Goal: Task Accomplishment & Management: Use online tool/utility

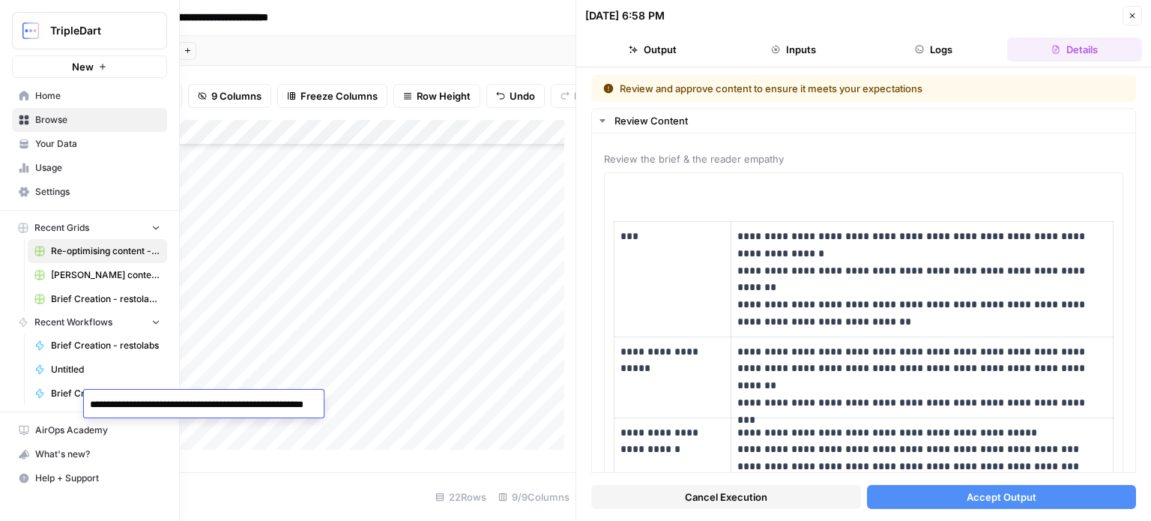
scroll to position [1199, 0]
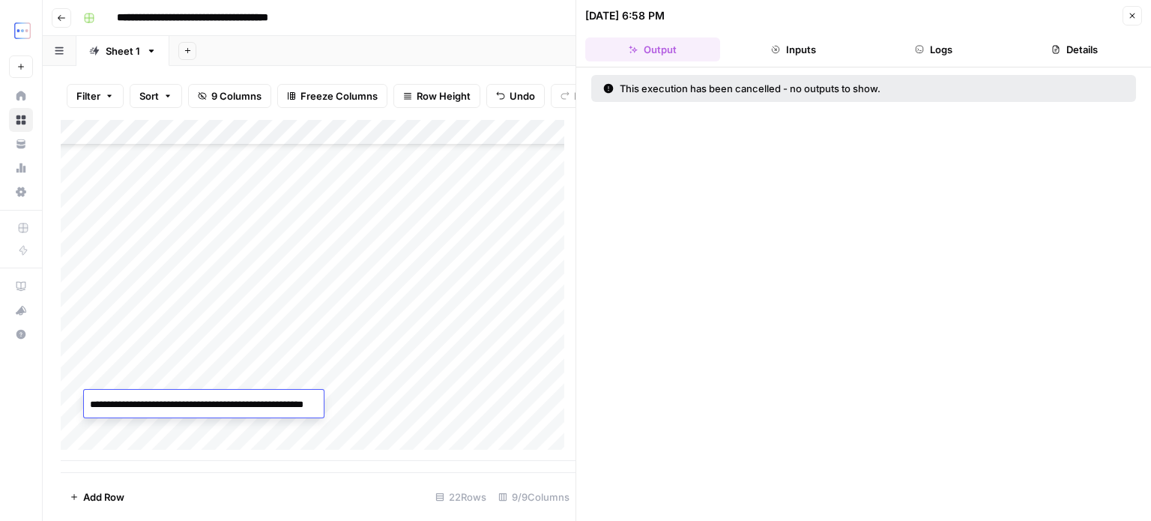
click at [57, 24] on button "Go back" at bounding box center [61, 17] width 19 height 19
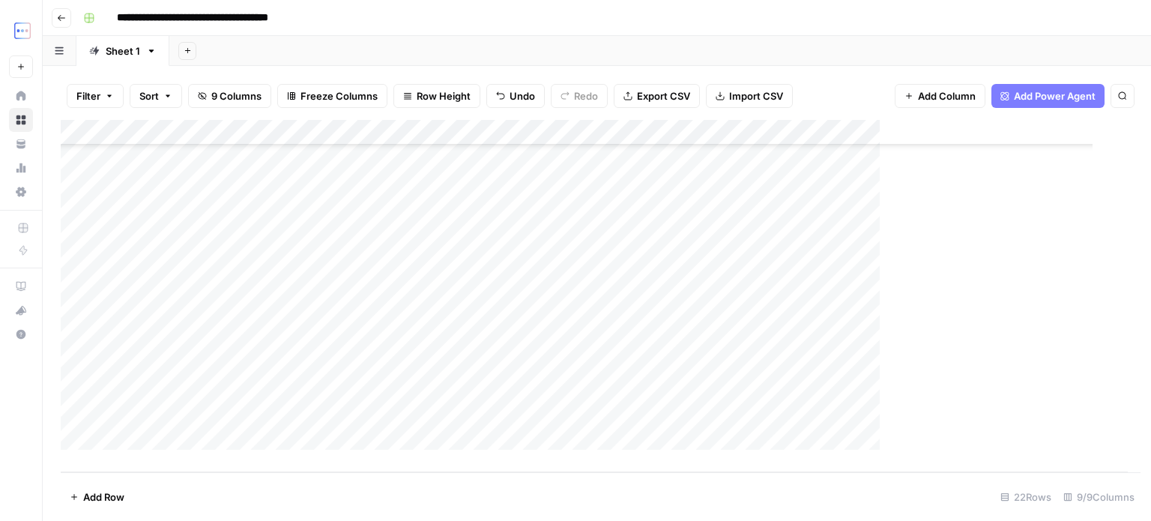
scroll to position [269, 0]
click at [57, 24] on button "Go back" at bounding box center [61, 17] width 19 height 19
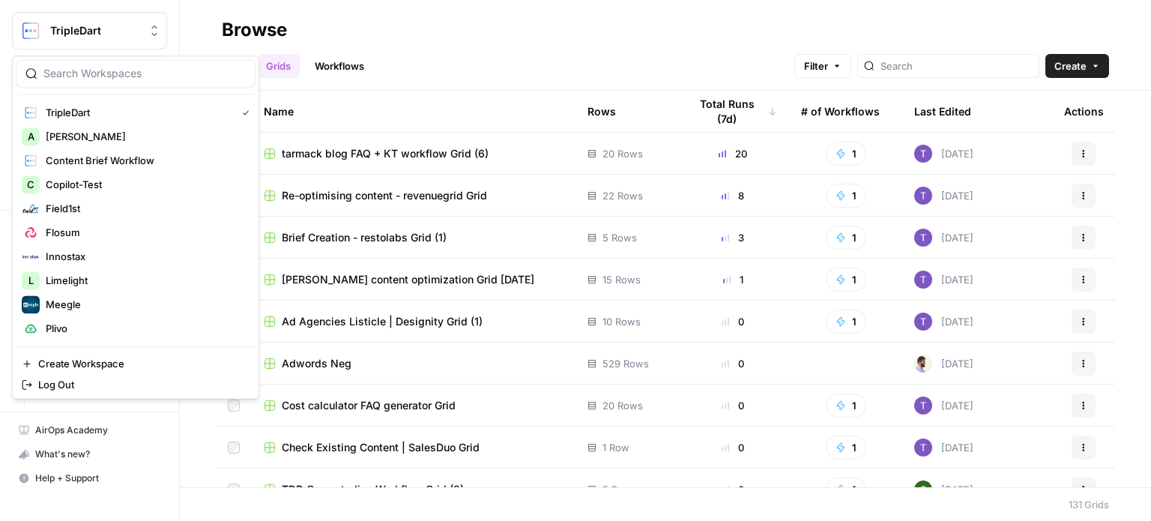
click at [139, 34] on span "TripleDart" at bounding box center [95, 30] width 91 height 15
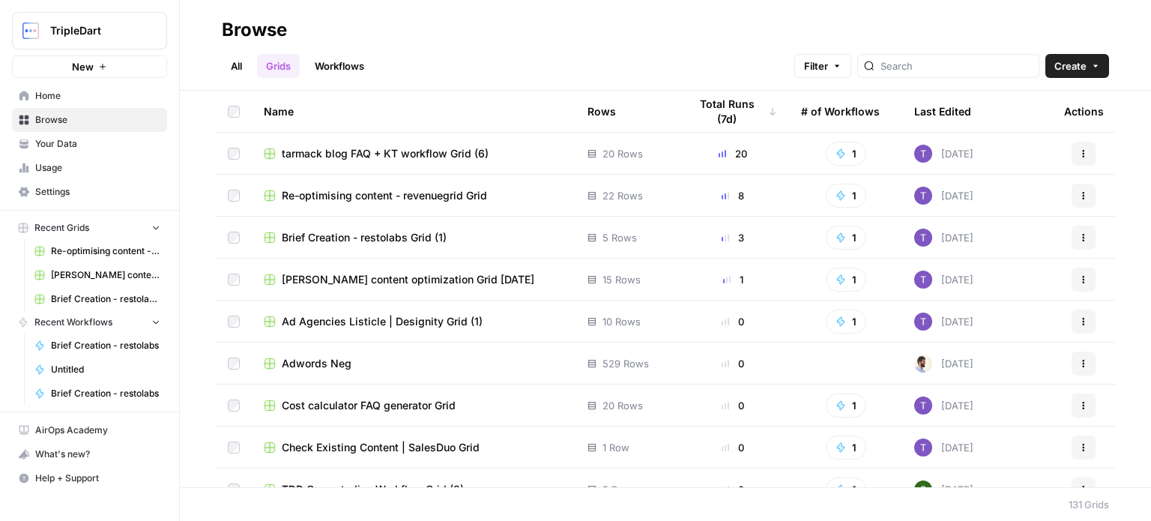
click at [81, 148] on span "Your Data" at bounding box center [97, 143] width 125 height 13
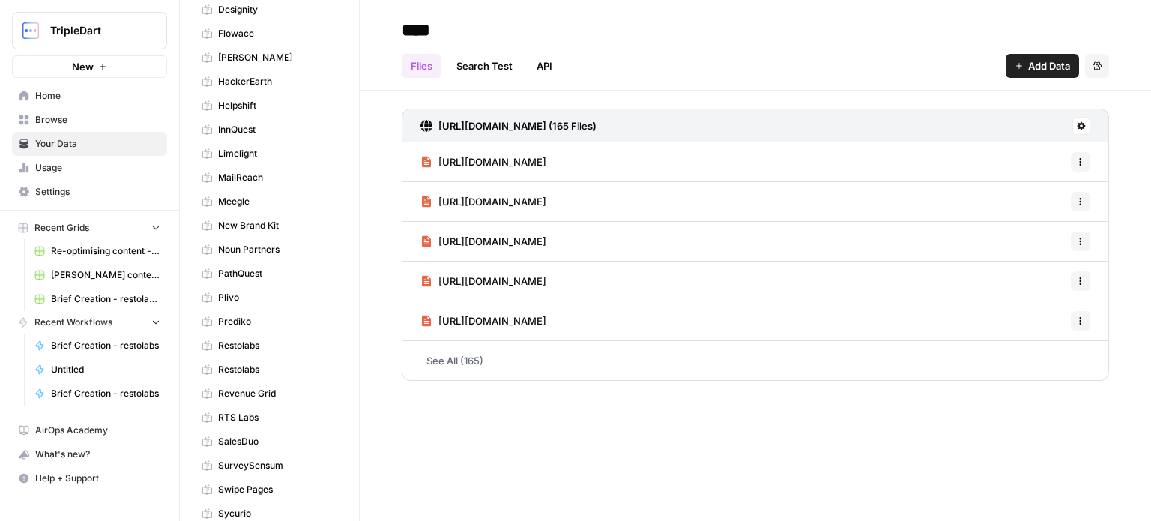
scroll to position [300, 0]
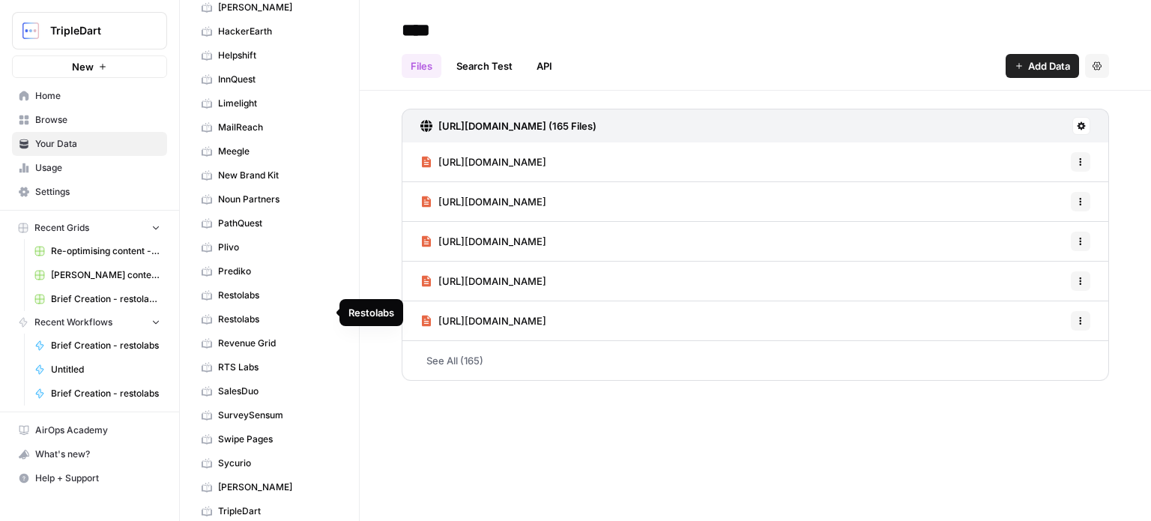
click at [260, 320] on link "Restolabs" at bounding box center [269, 319] width 149 height 24
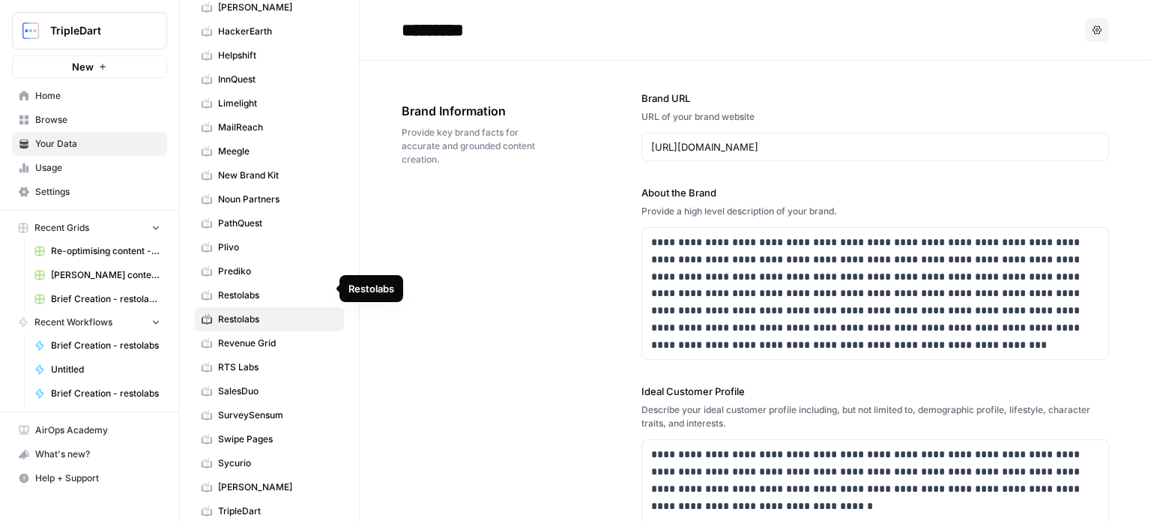
click at [263, 291] on span "Restolabs" at bounding box center [277, 295] width 119 height 13
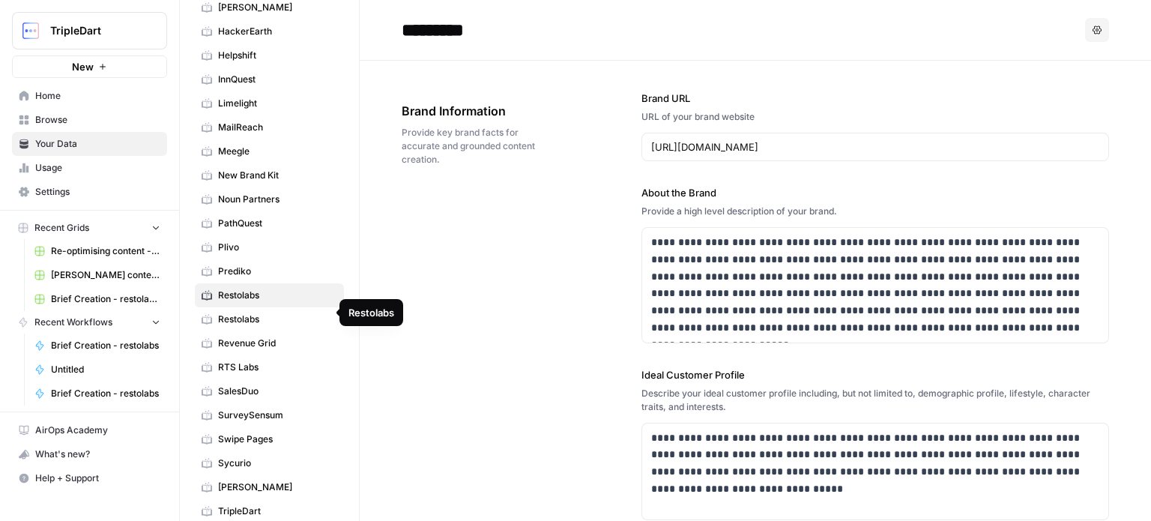
click at [261, 313] on span "Restolabs" at bounding box center [277, 319] width 119 height 13
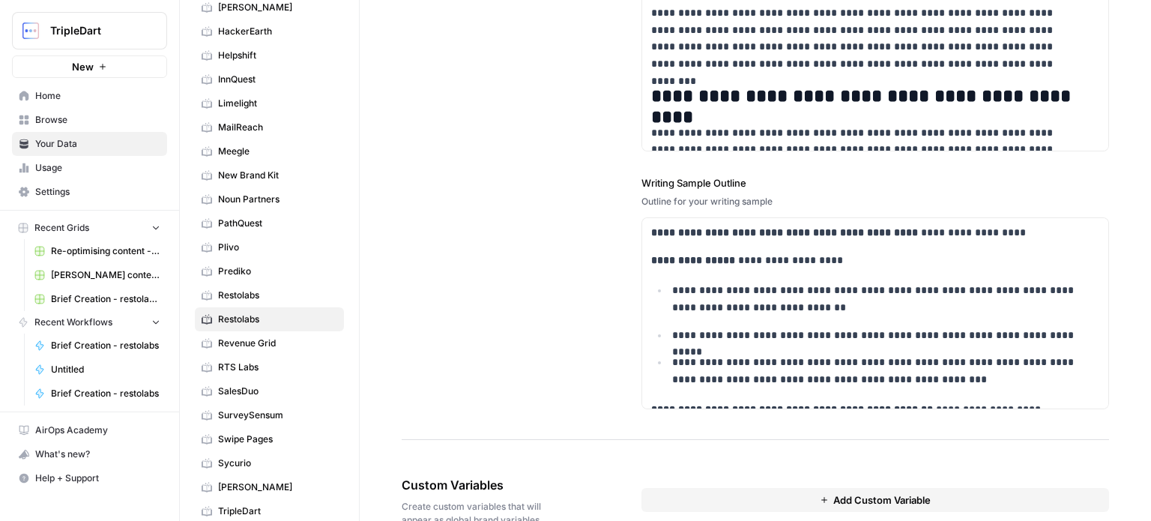
scroll to position [2059, 0]
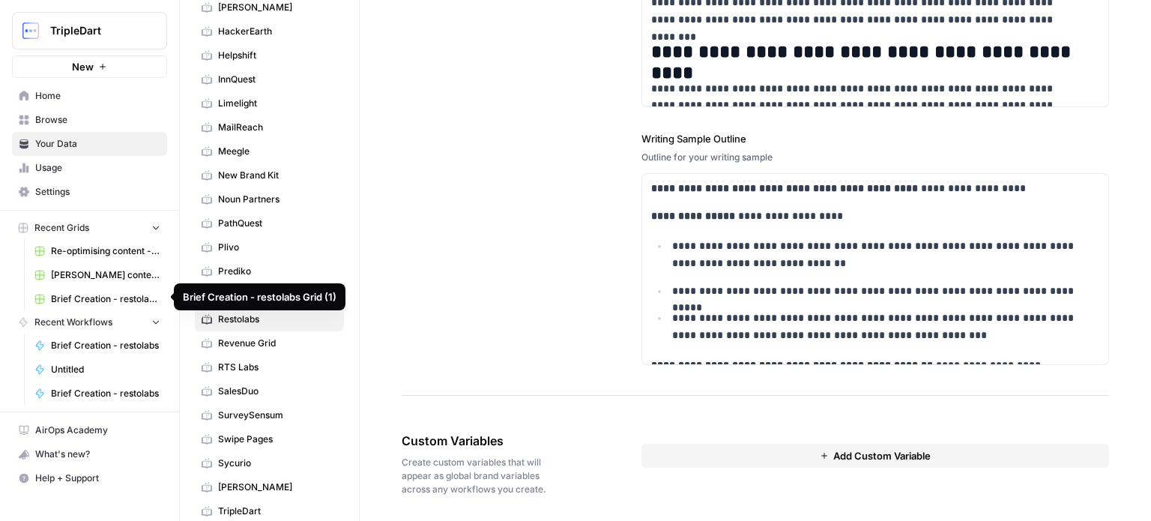
click at [139, 292] on span "Brief Creation - restolabs Grid (1)" at bounding box center [105, 298] width 109 height 13
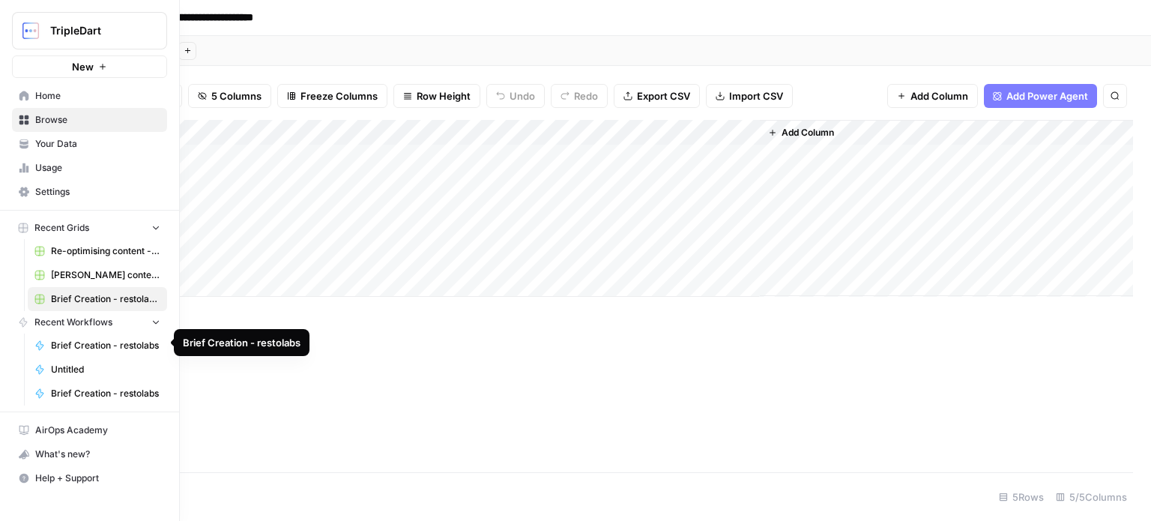
click at [97, 339] on span "Brief Creation - restolabs" at bounding box center [105, 345] width 109 height 13
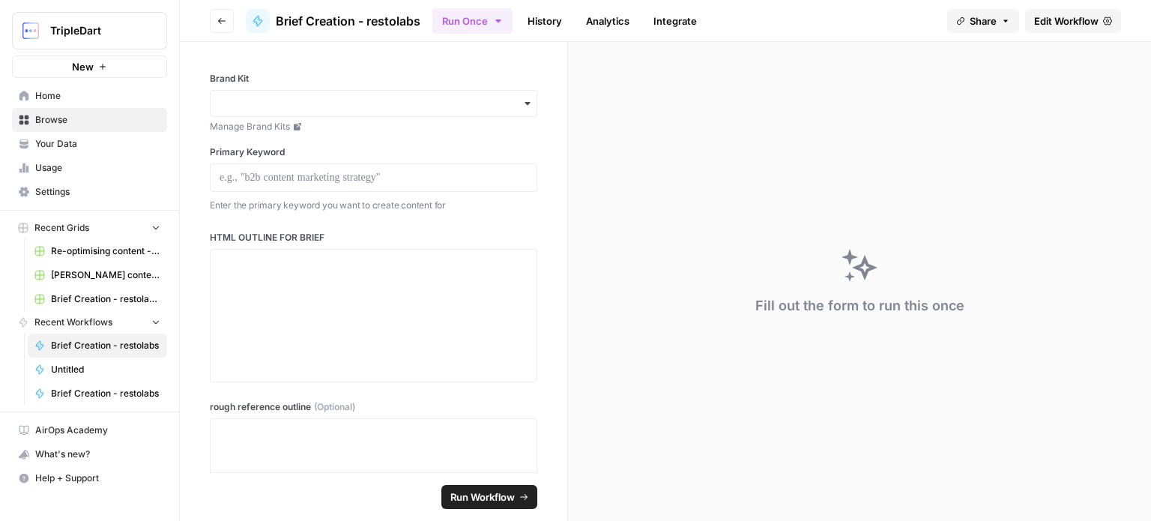
click at [225, 26] on button "Go back" at bounding box center [222, 21] width 24 height 24
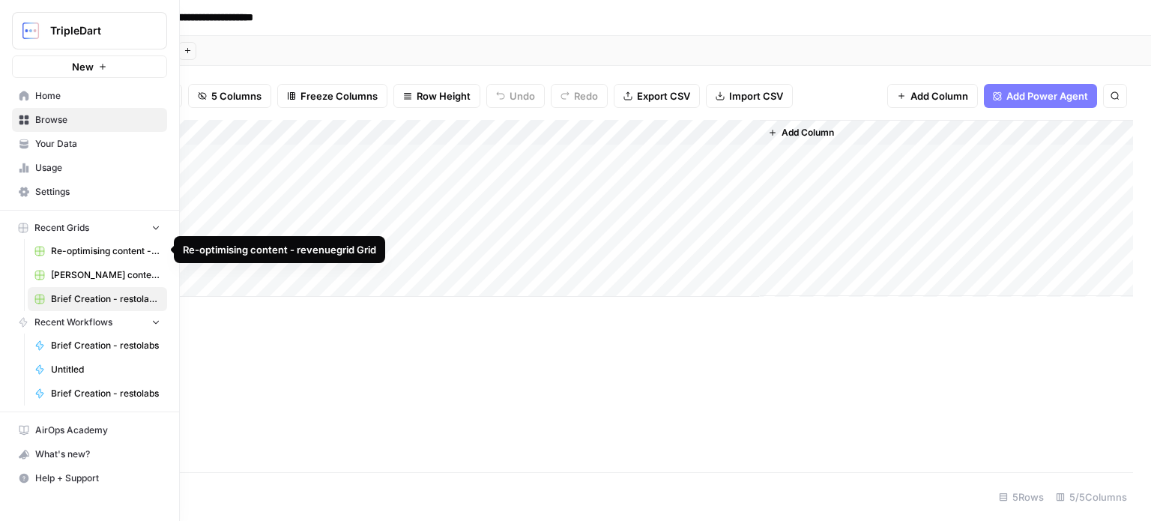
click at [129, 228] on button "Recent Grids" at bounding box center [89, 228] width 155 height 22
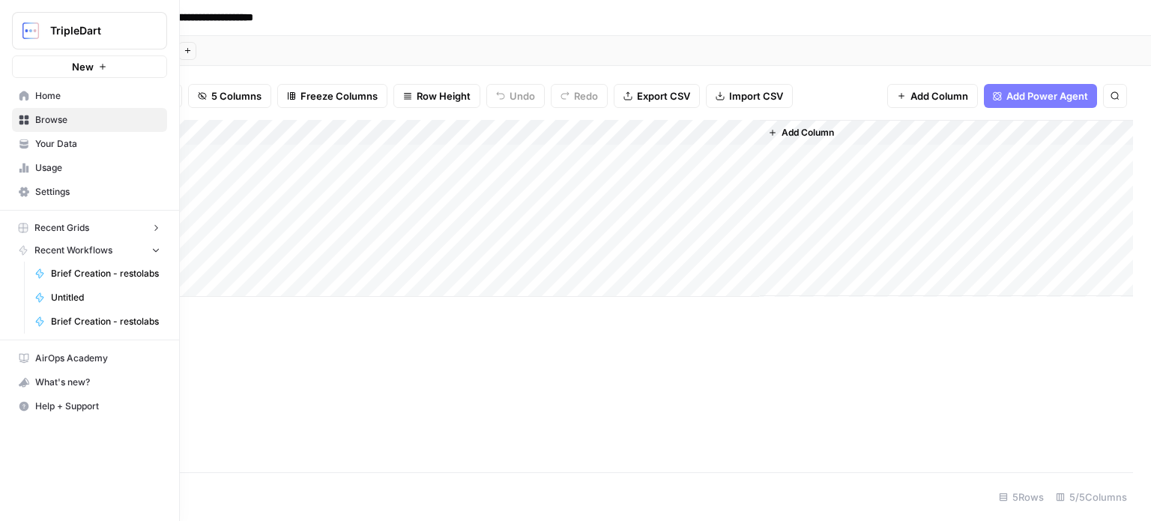
click at [129, 228] on button "Recent Grids" at bounding box center [89, 228] width 155 height 22
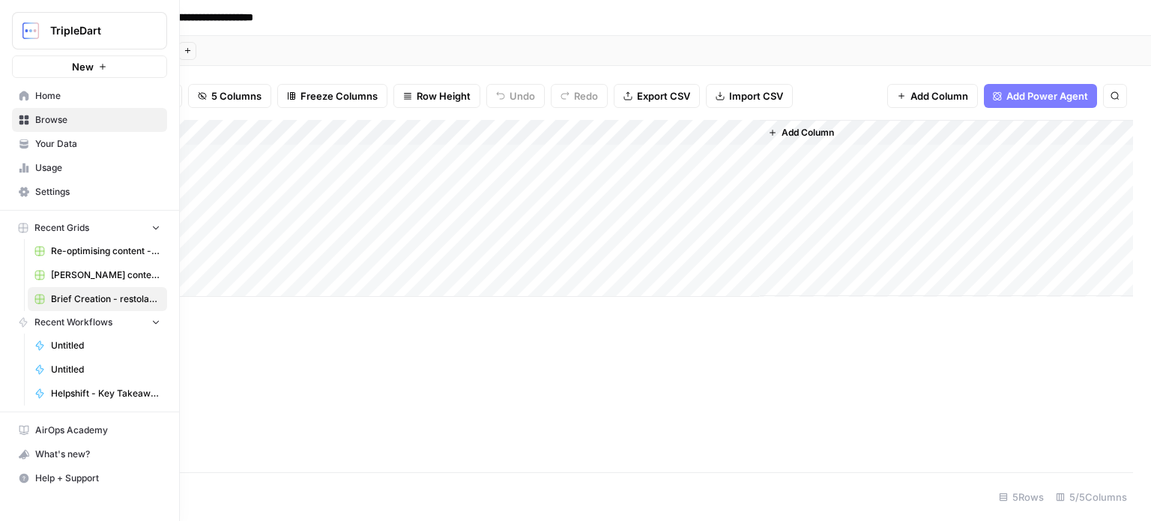
click at [35, 31] on img "Workspace: TripleDart" at bounding box center [30, 30] width 27 height 27
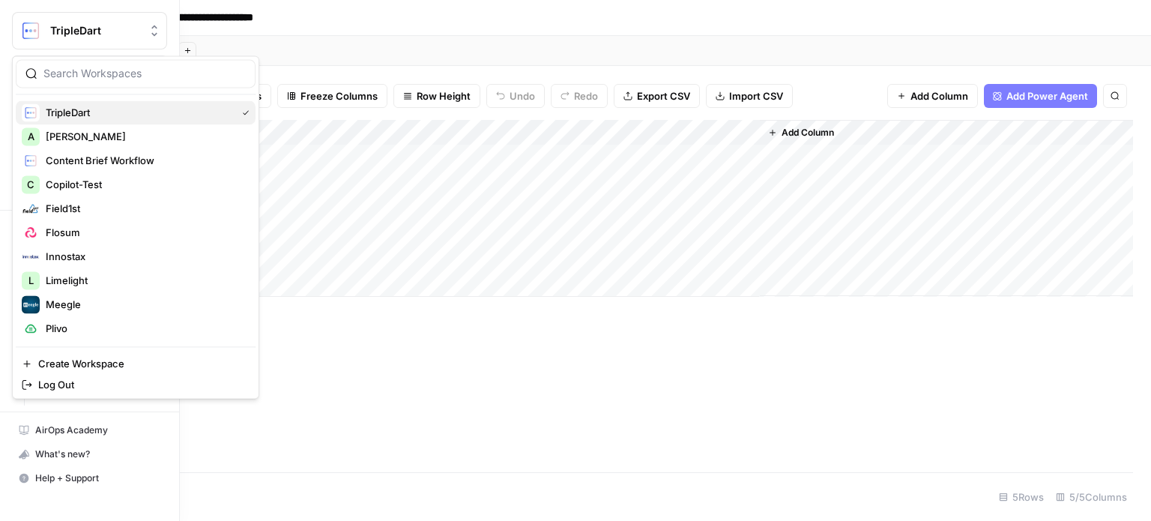
click at [81, 113] on span "TripleDart" at bounding box center [138, 112] width 184 height 15
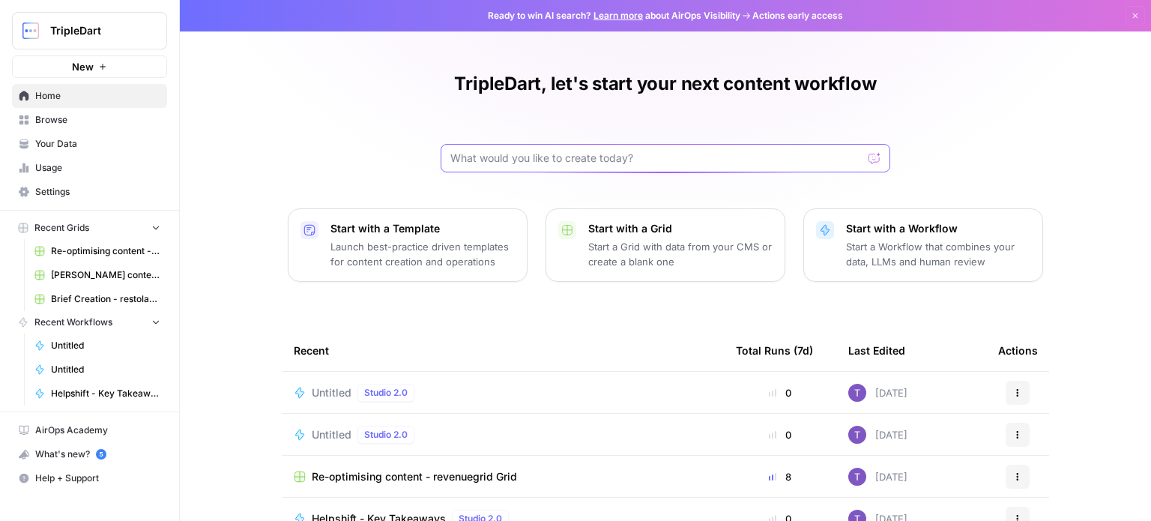
click at [486, 160] on input "text" at bounding box center [656, 158] width 412 height 15
click at [60, 122] on span "Browse" at bounding box center [97, 119] width 125 height 13
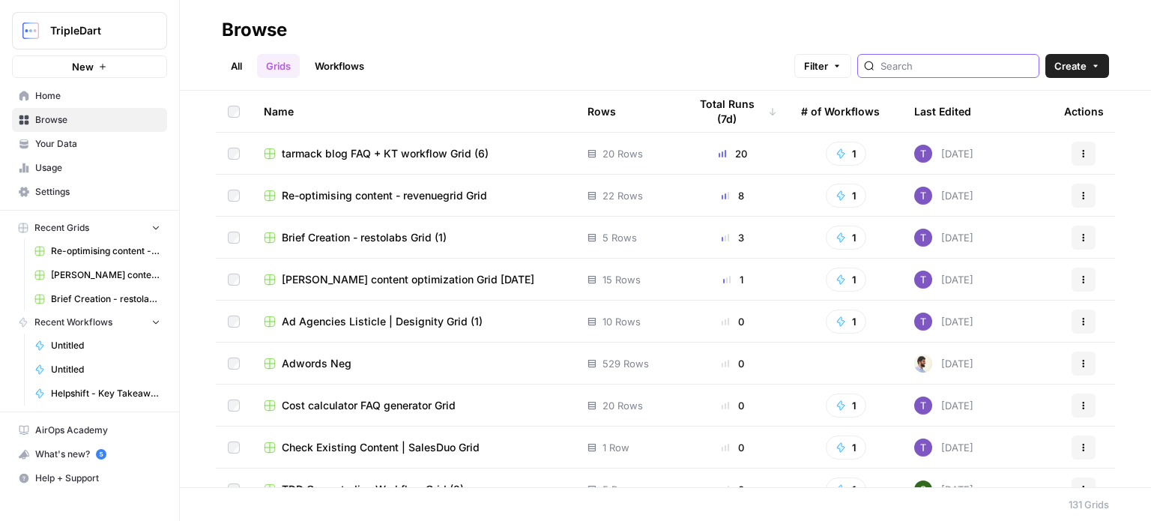
click at [935, 58] on input "search" at bounding box center [957, 65] width 152 height 15
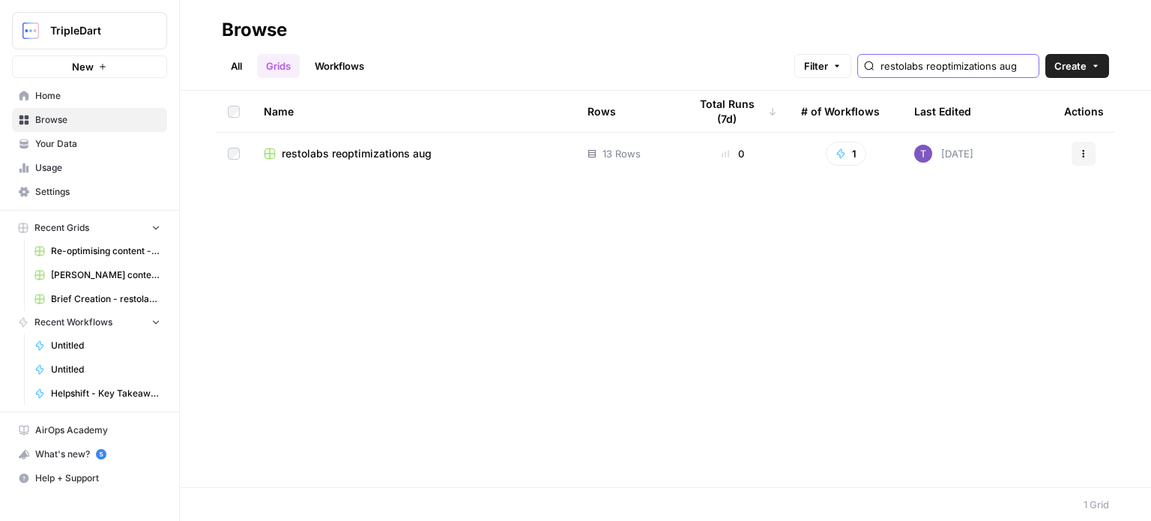
type input "restolabs reoptimizations aug"
click at [530, 147] on div "restolabs reoptimizations aug" at bounding box center [414, 153] width 300 height 15
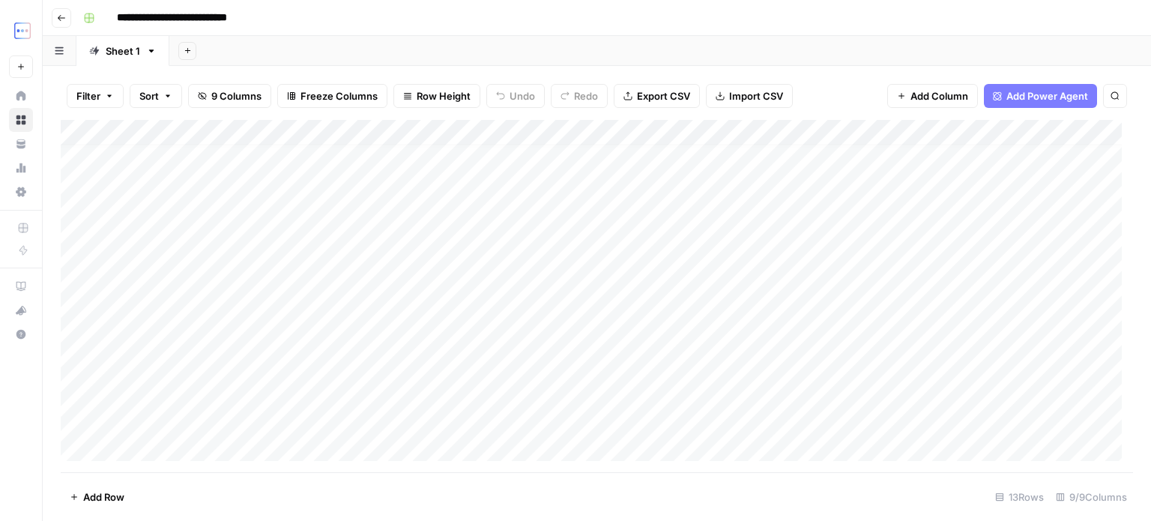
scroll to position [39, 0]
click at [375, 351] on div "Add Column" at bounding box center [597, 296] width 1073 height 352
click at [303, 345] on div "Add Column" at bounding box center [597, 296] width 1073 height 352
click at [784, 341] on div "Add Column" at bounding box center [597, 296] width 1073 height 352
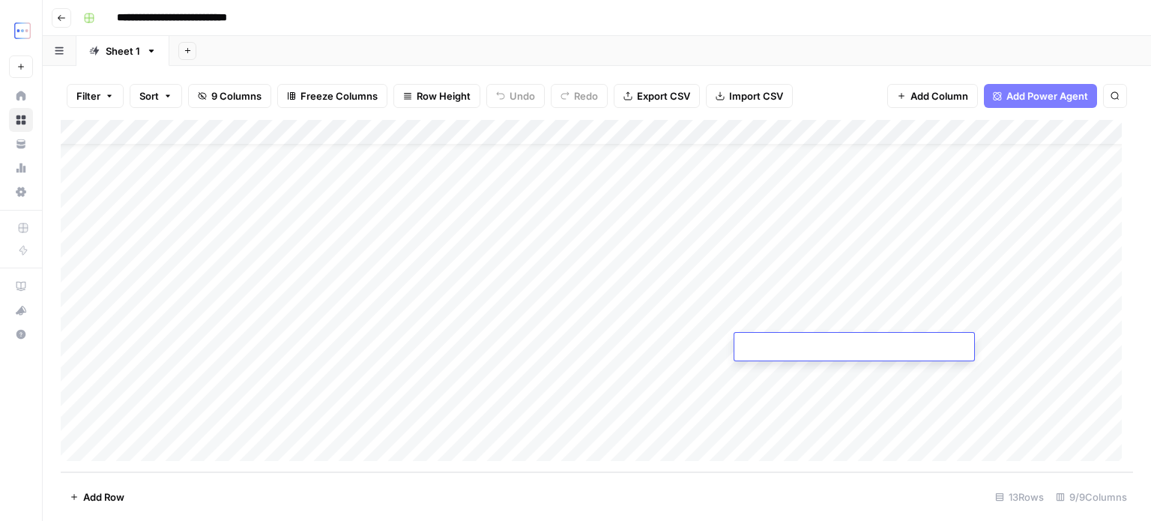
type textarea "**********"
click at [997, 343] on div "Add Column" at bounding box center [597, 296] width 1073 height 352
click at [917, 344] on div "Add Column" at bounding box center [597, 296] width 1073 height 352
click at [917, 344] on textarea at bounding box center [989, 347] width 240 height 21
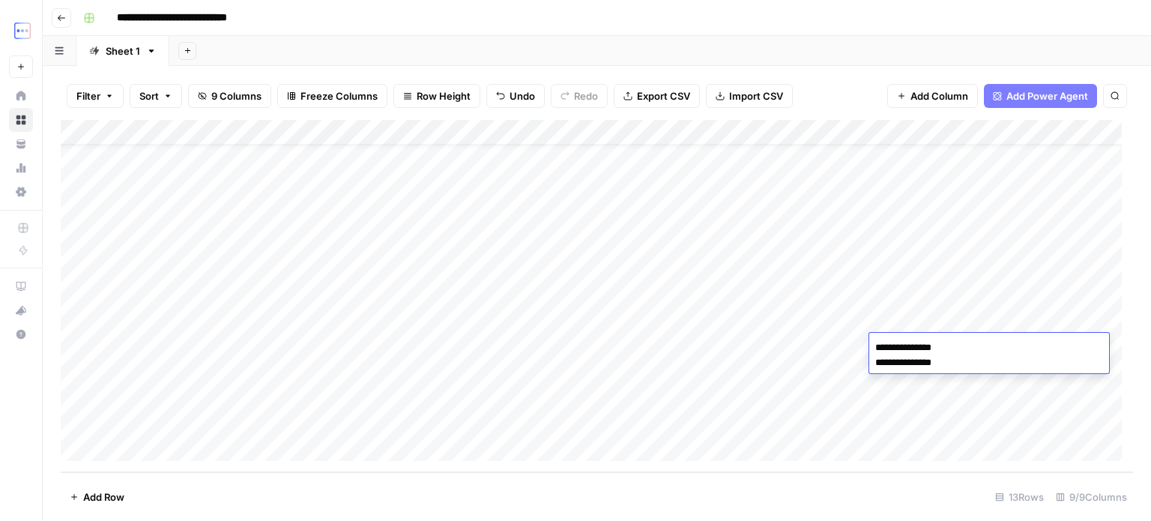
paste textarea "**********"
type textarea "**********"
click at [804, 364] on div "Add Column" at bounding box center [597, 296] width 1073 height 352
click at [815, 341] on div "Add Column" at bounding box center [597, 296] width 1073 height 352
click at [403, 347] on div "Add Column" at bounding box center [597, 296] width 1073 height 352
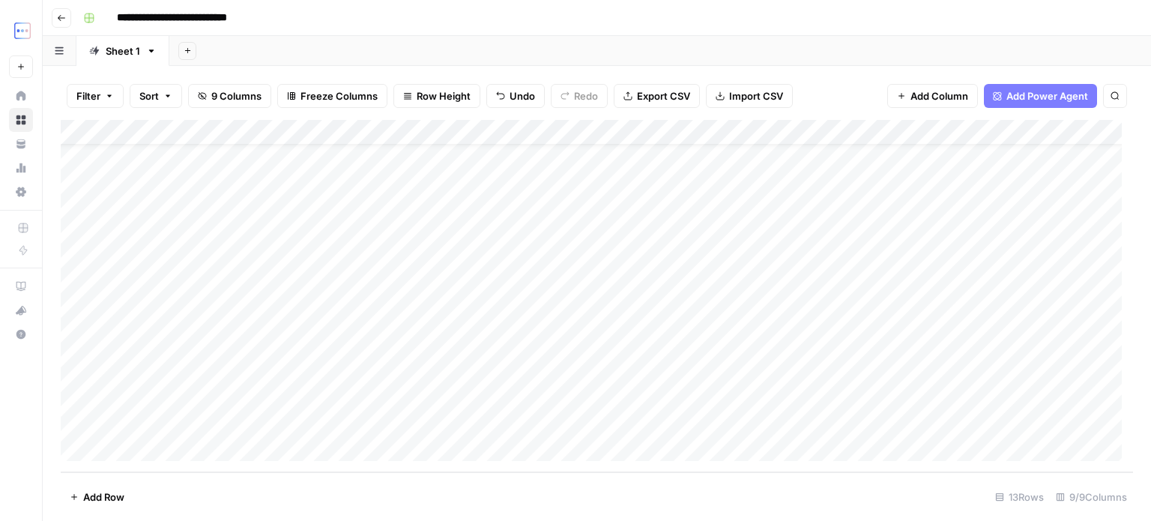
click at [279, 350] on div "Add Column" at bounding box center [597, 296] width 1073 height 352
click at [204, 346] on div "Add Column" at bounding box center [597, 296] width 1073 height 352
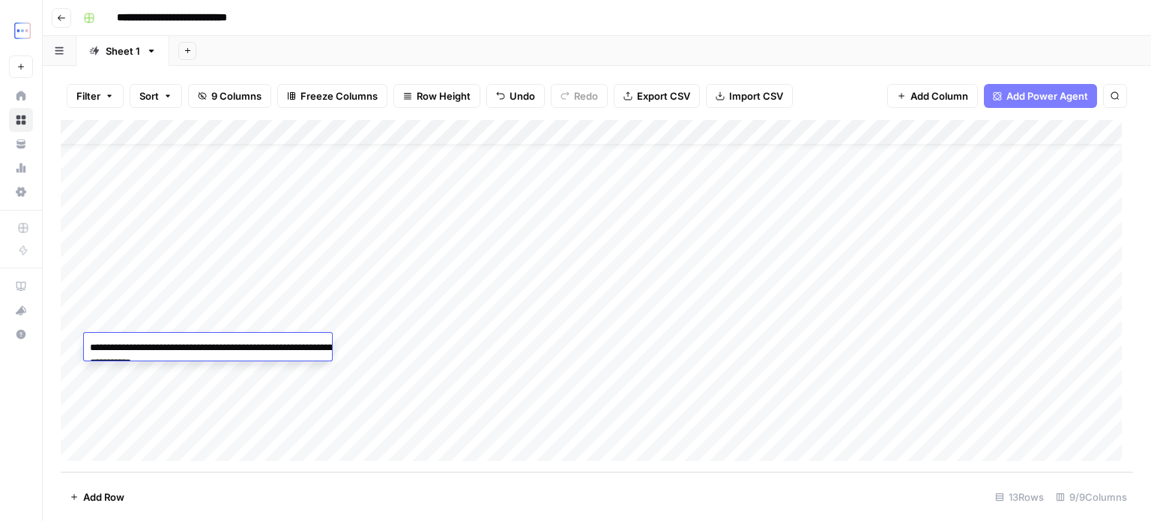
click at [496, 340] on div "Add Column" at bounding box center [597, 296] width 1073 height 352
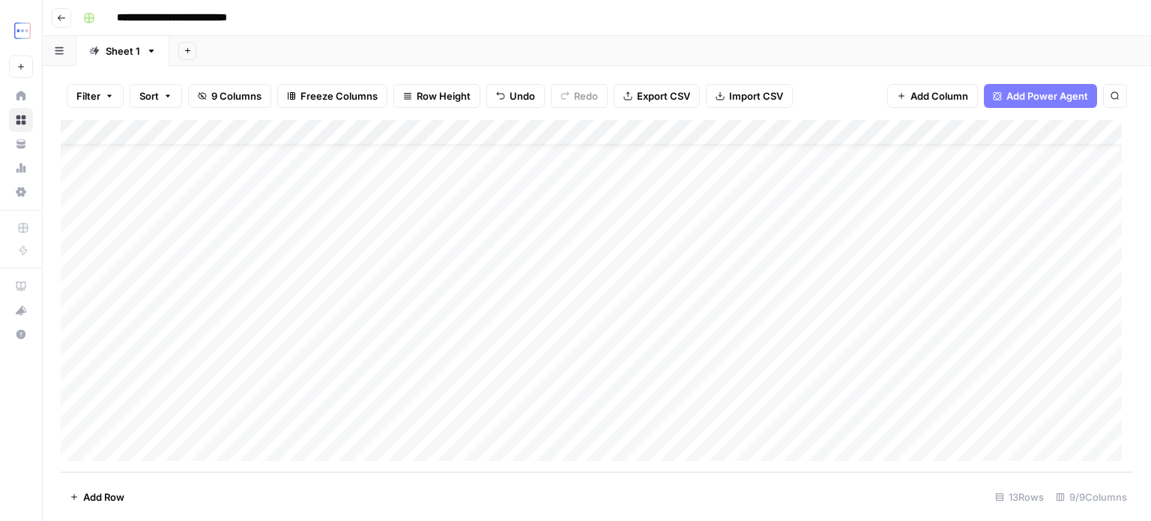
click at [516, 344] on div "Add Column" at bounding box center [597, 296] width 1073 height 352
click at [516, 344] on textarea at bounding box center [585, 347] width 240 height 21
type textarea "**********"
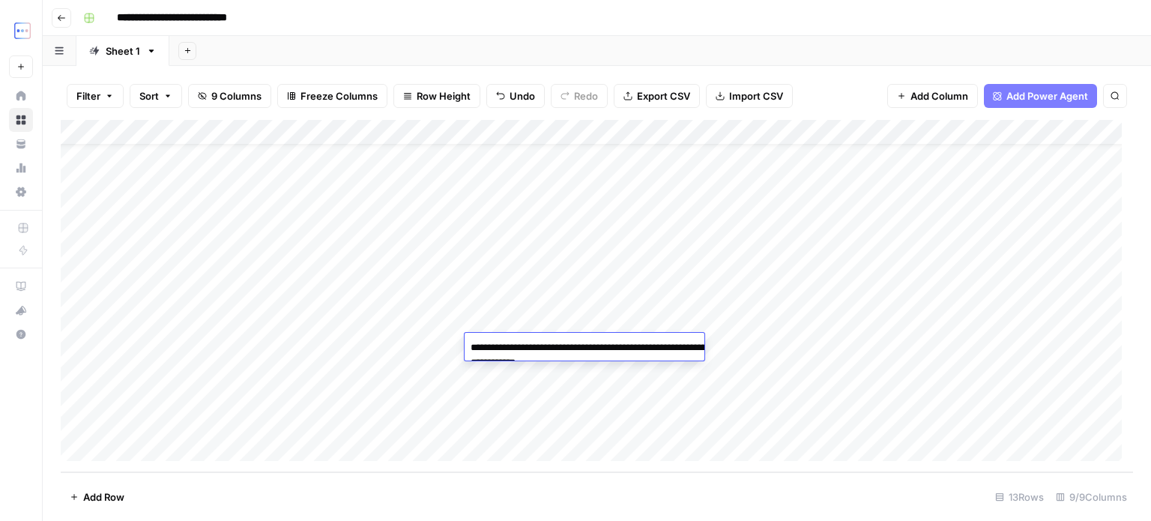
click at [438, 343] on div "Add Column" at bounding box center [597, 296] width 1073 height 352
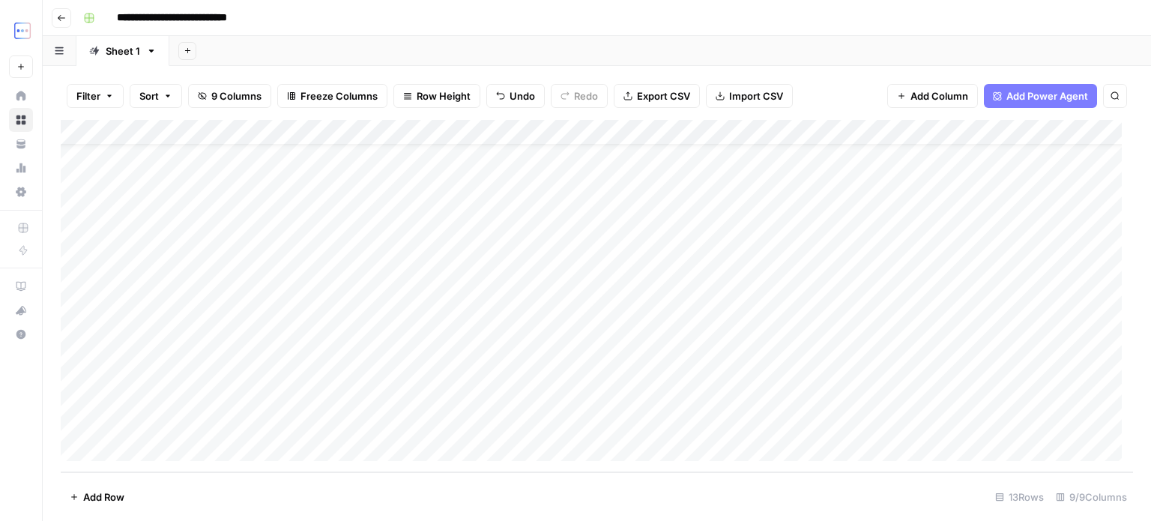
click at [388, 340] on div "Add Column" at bounding box center [597, 296] width 1073 height 352
type textarea "**********"
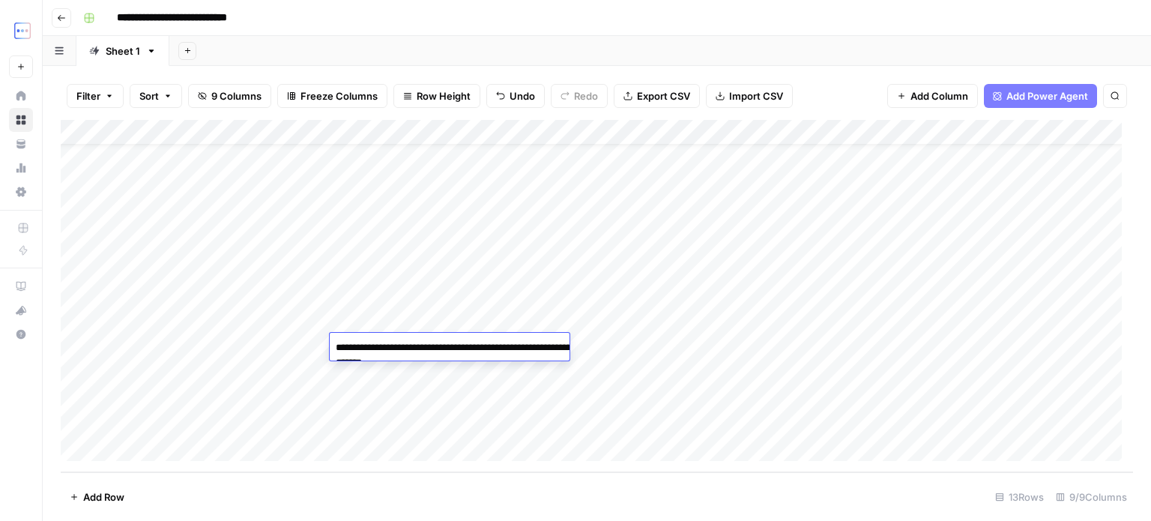
click at [1025, 342] on div "Add Column" at bounding box center [597, 296] width 1073 height 352
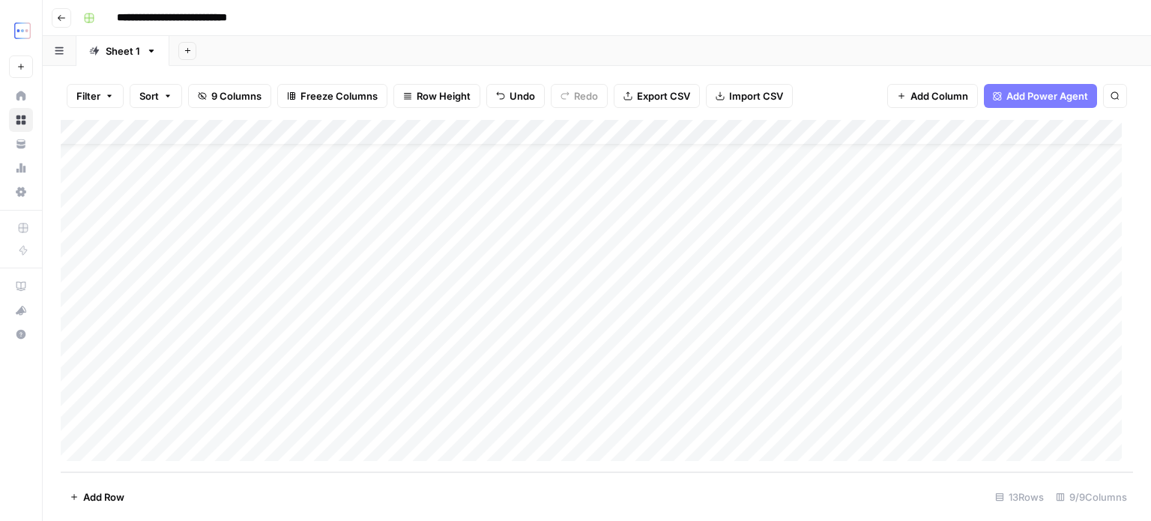
click at [1019, 347] on div "Add Column" at bounding box center [597, 296] width 1073 height 352
click at [1019, 347] on textarea at bounding box center [1024, 347] width 240 height 21
type textarea "**********"
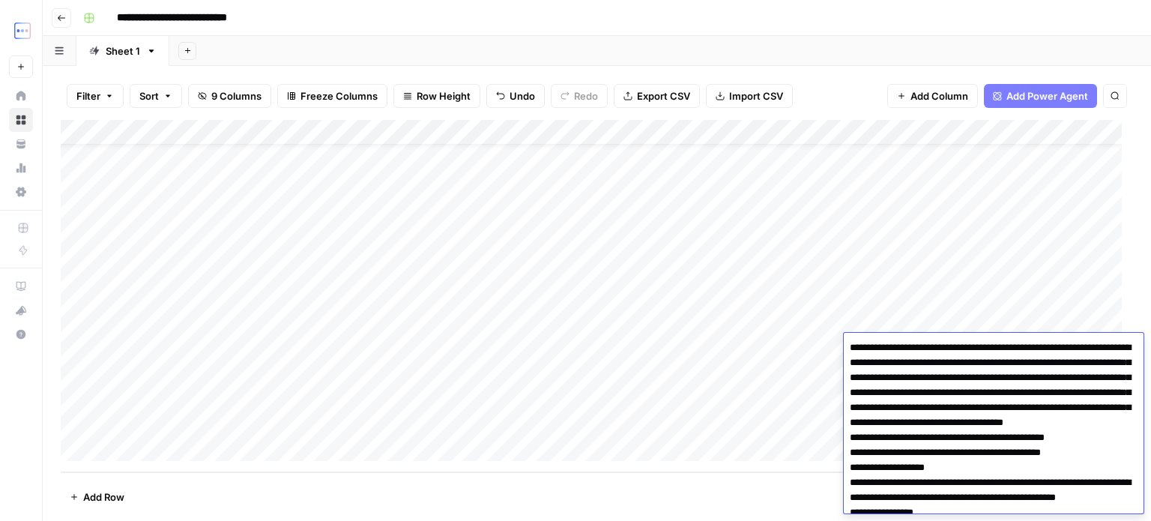
scroll to position [1160, 0]
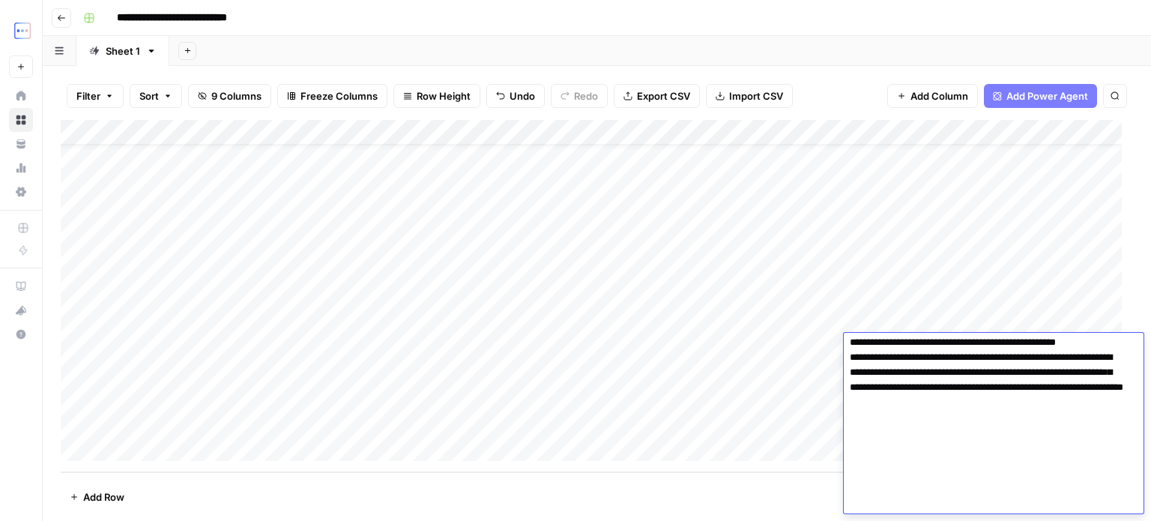
click at [759, 345] on div "Add Column" at bounding box center [597, 296] width 1073 height 352
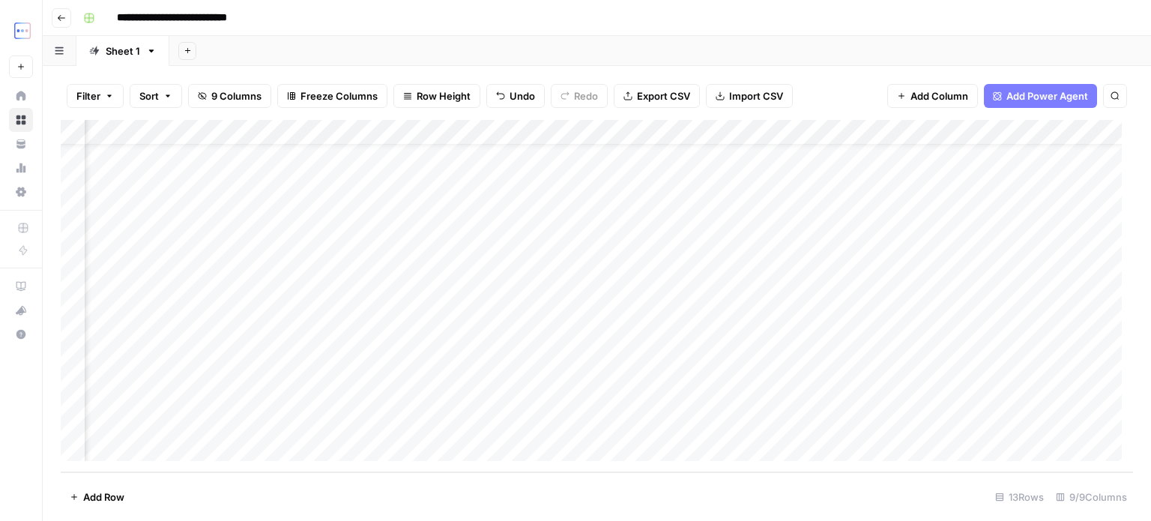
scroll to position [39, 372]
click at [833, 346] on div "Add Column" at bounding box center [597, 296] width 1073 height 352
click at [261, 404] on div "Add Column" at bounding box center [597, 296] width 1073 height 352
click at [765, 397] on div "Add Column" at bounding box center [597, 296] width 1073 height 352
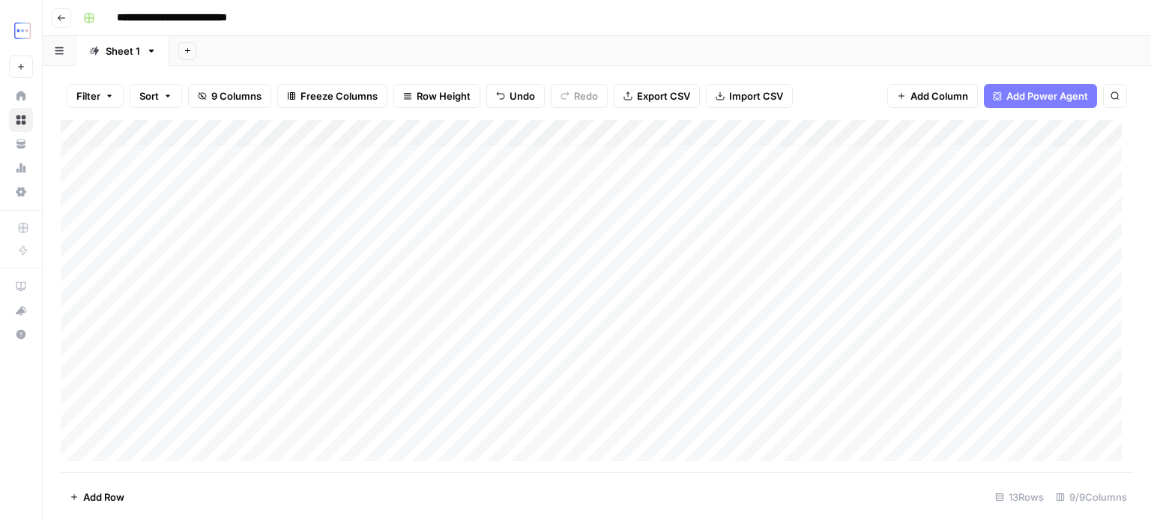
click at [765, 397] on div "Add Column" at bounding box center [597, 296] width 1073 height 352
type textarea "**********"
click at [992, 398] on div "Add Column" at bounding box center [597, 296] width 1073 height 352
click at [582, 397] on div "Add Column" at bounding box center [597, 296] width 1073 height 352
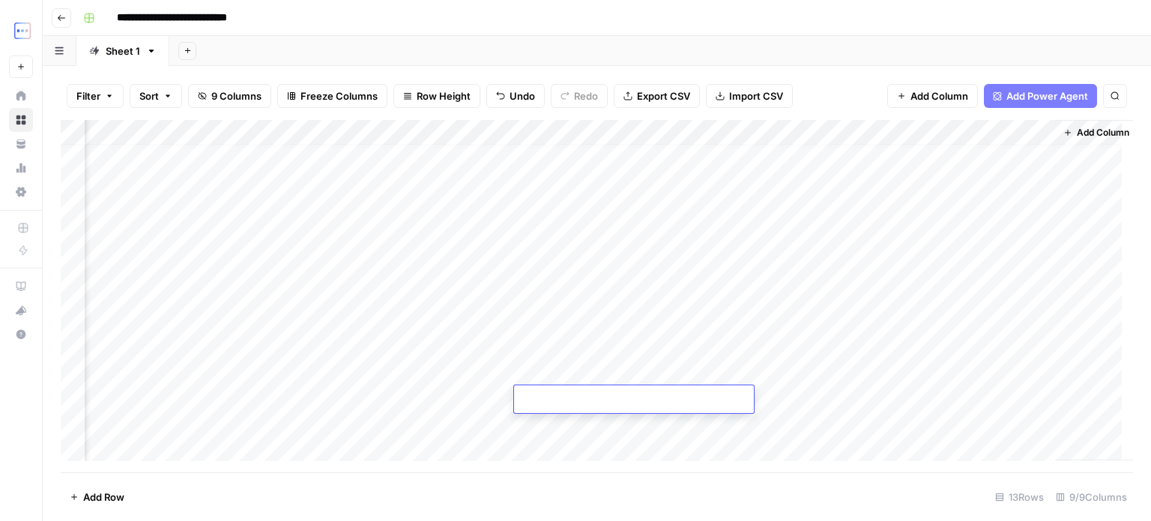
click at [582, 397] on textarea at bounding box center [634, 400] width 240 height 21
type textarea "**********"
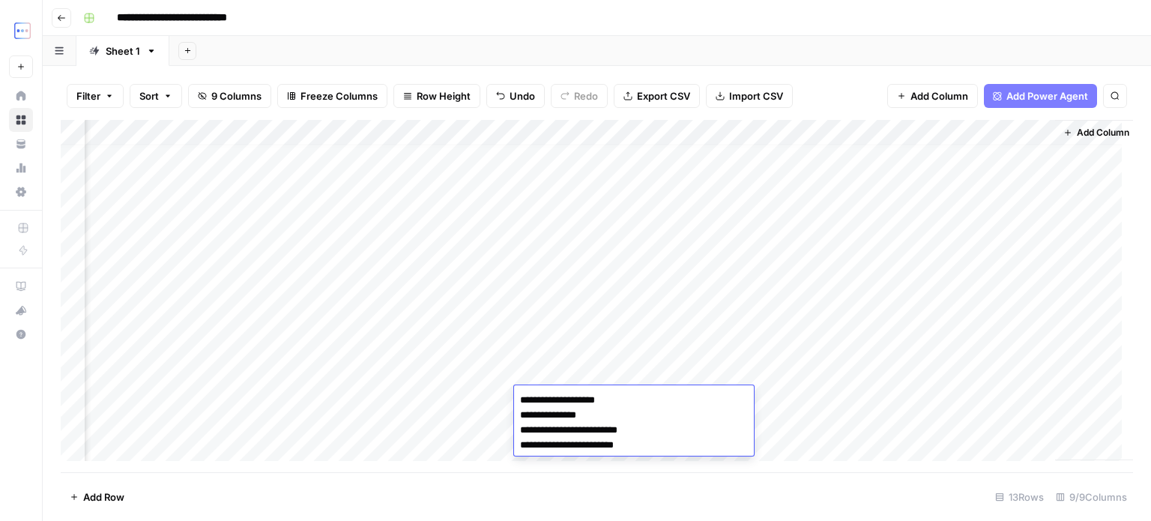
click at [771, 397] on div "Add Column" at bounding box center [597, 296] width 1073 height 352
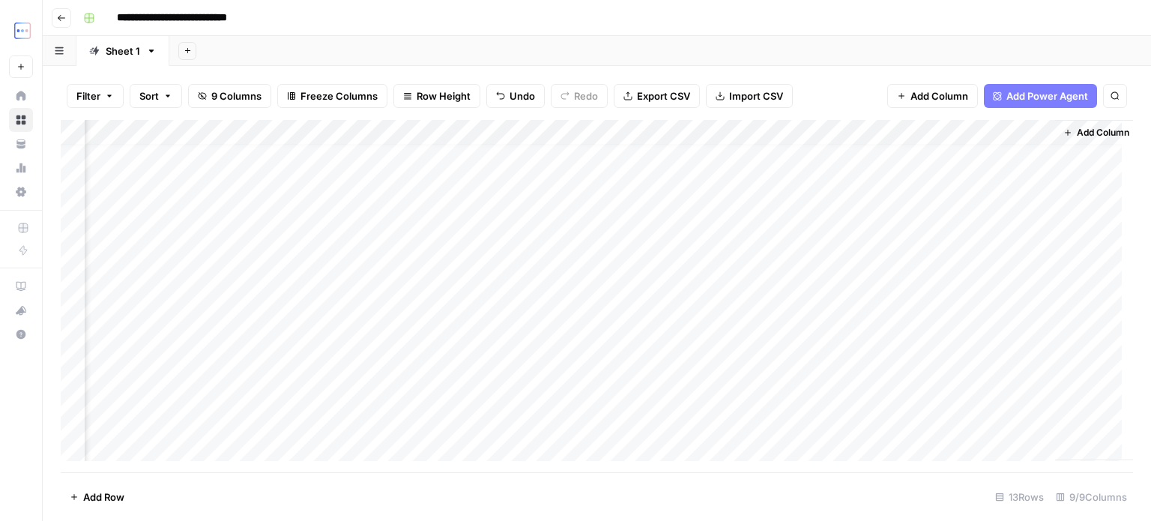
click at [674, 400] on div "Add Column" at bounding box center [597, 296] width 1073 height 352
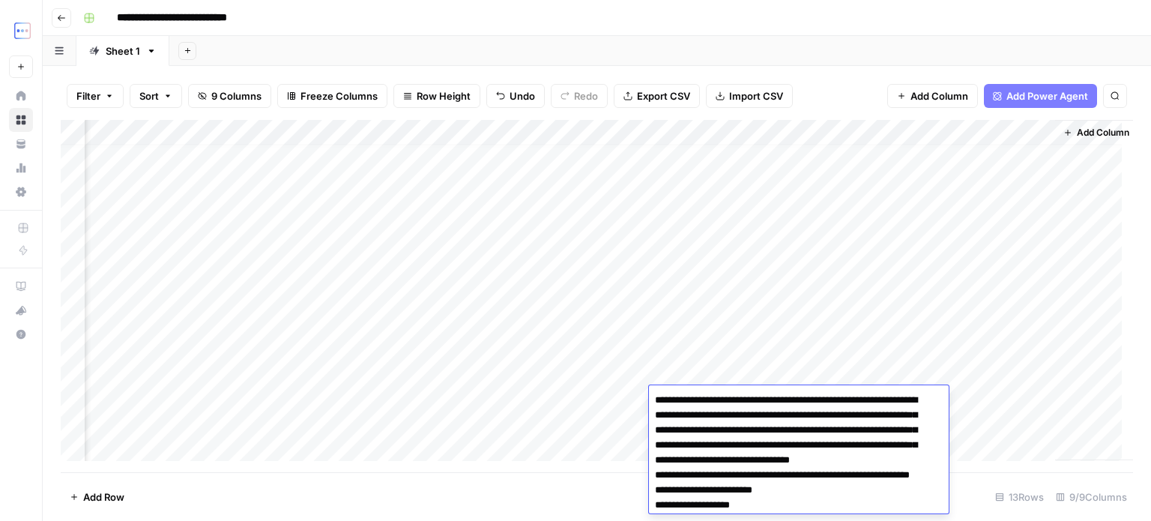
scroll to position [912, 0]
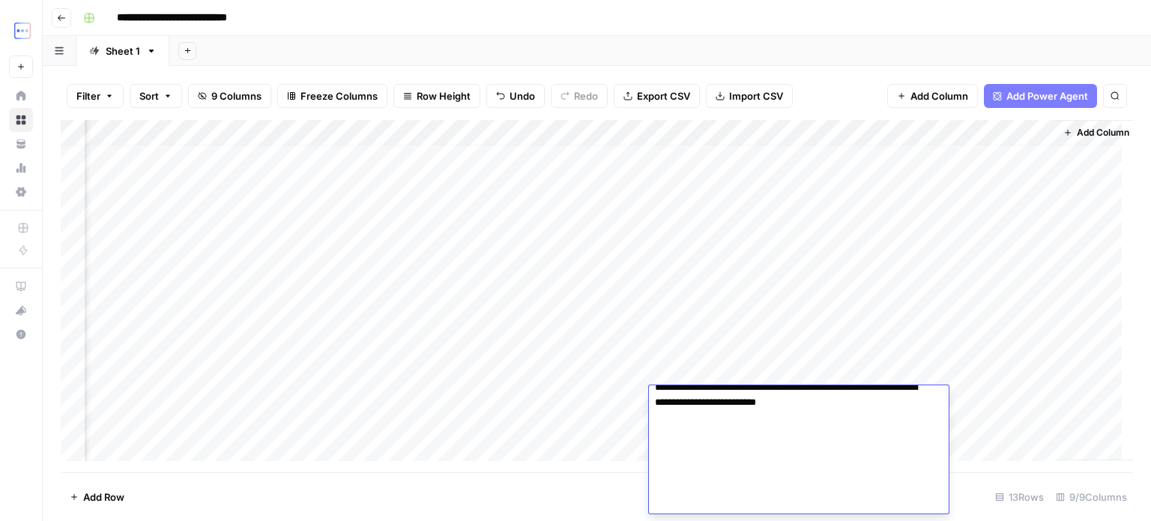
type textarea "**********"
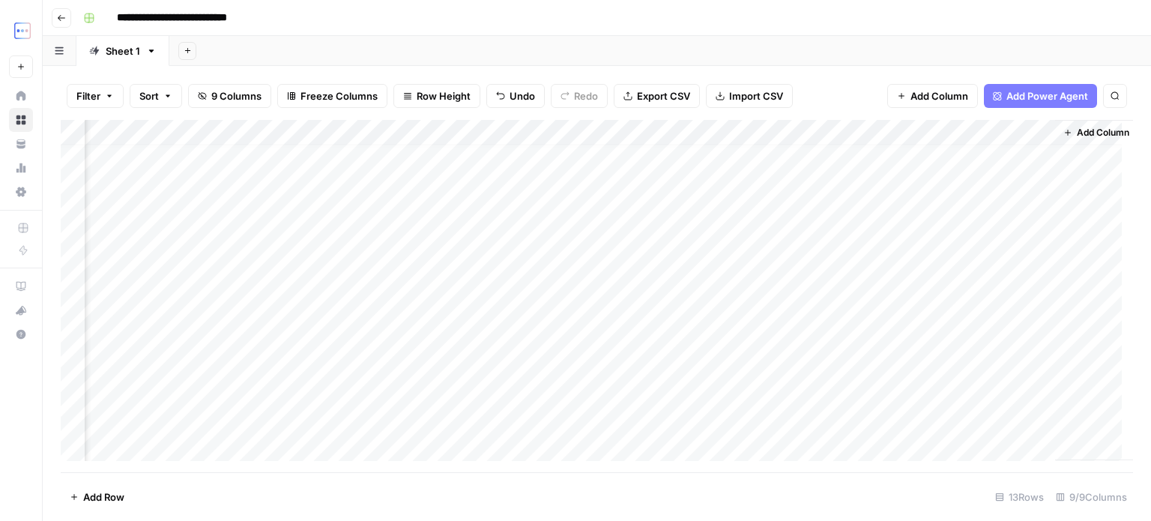
click at [564, 402] on div "Add Column" at bounding box center [597, 296] width 1073 height 352
click at [189, 392] on div "Add Column" at bounding box center [597, 296] width 1073 height 352
click at [382, 407] on div "Add Column" at bounding box center [597, 296] width 1073 height 352
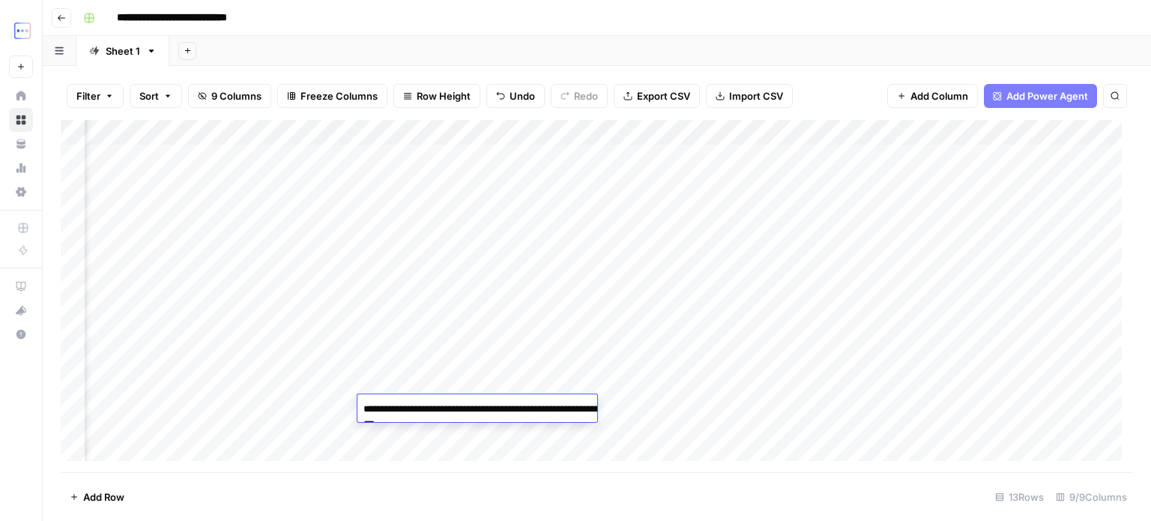
type textarea "**********"
click at [313, 407] on div "Add Column" at bounding box center [597, 296] width 1073 height 352
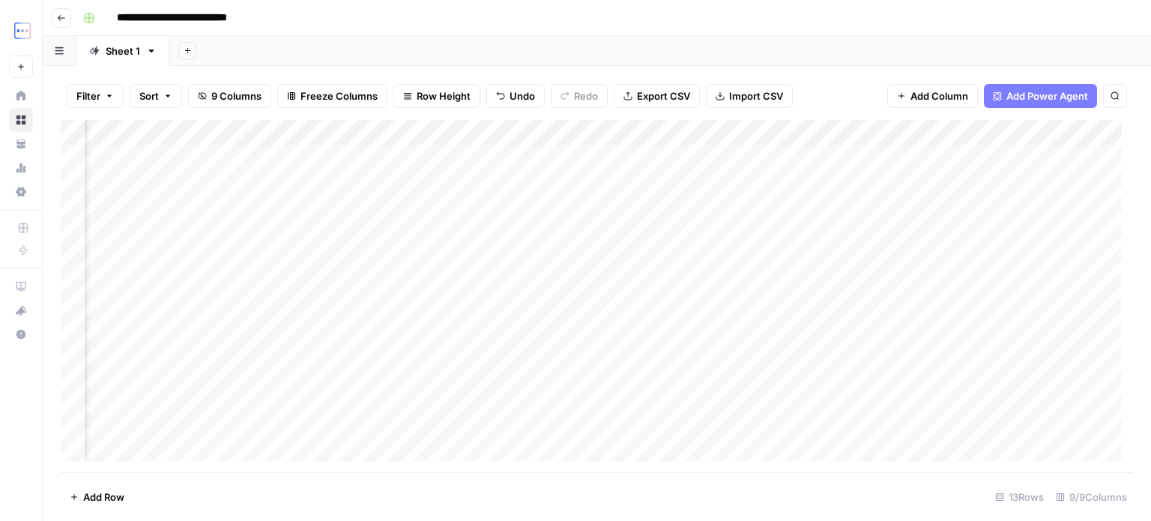
click at [316, 403] on div "Add Column" at bounding box center [597, 296] width 1073 height 352
type textarea "**********"
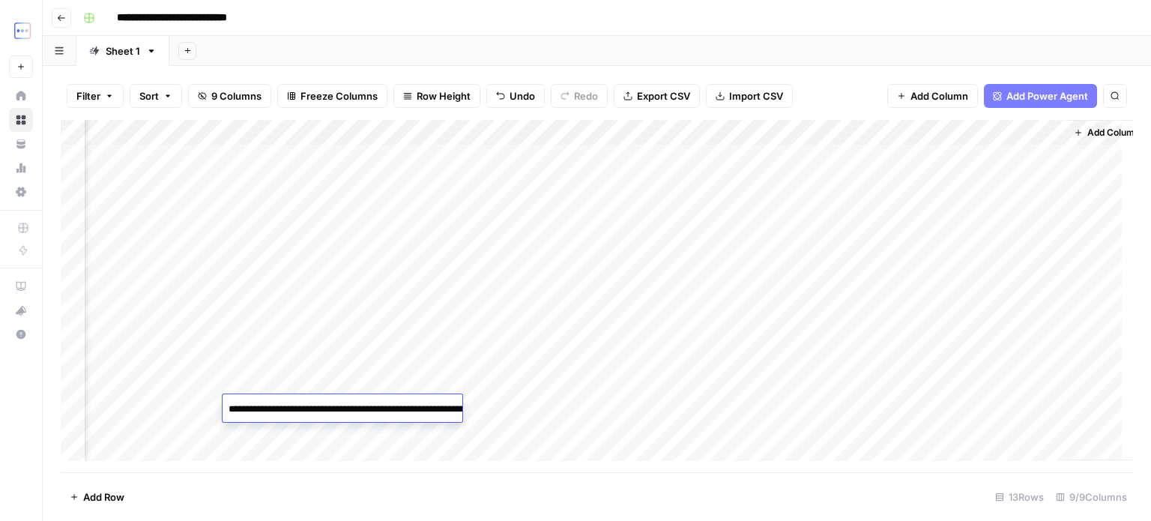
scroll to position [3, 346]
click at [809, 409] on div "Add Column" at bounding box center [597, 296] width 1073 height 352
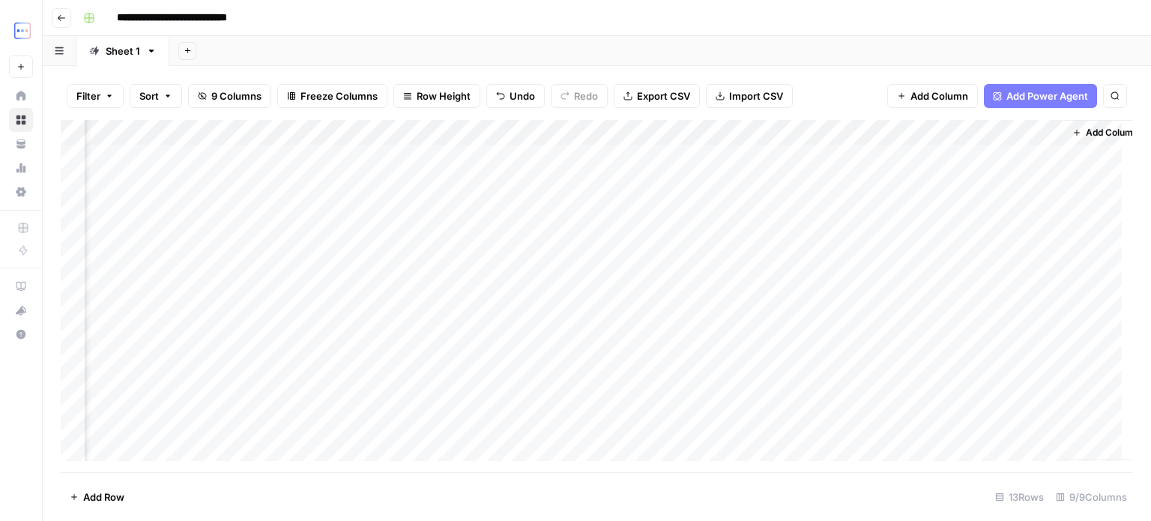
click at [858, 406] on div "Add Column" at bounding box center [597, 296] width 1073 height 352
click at [1128, 458] on icon "close" at bounding box center [1129, 456] width 7 height 7
click at [267, 392] on div "Add Column" at bounding box center [597, 296] width 1073 height 352
click at [265, 395] on div "Add Column" at bounding box center [597, 296] width 1073 height 352
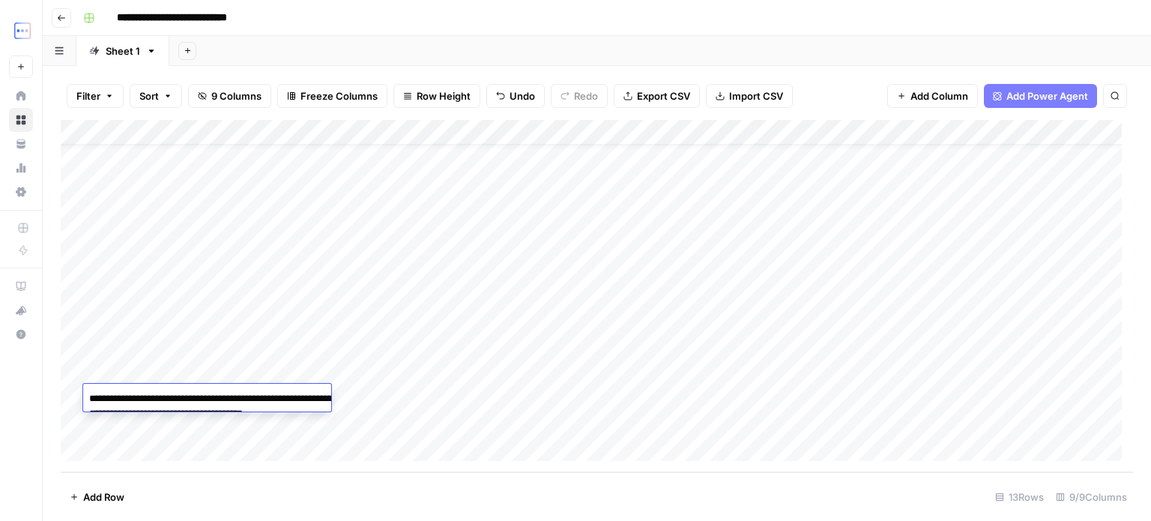
click at [759, 395] on div "Add Column" at bounding box center [597, 296] width 1073 height 352
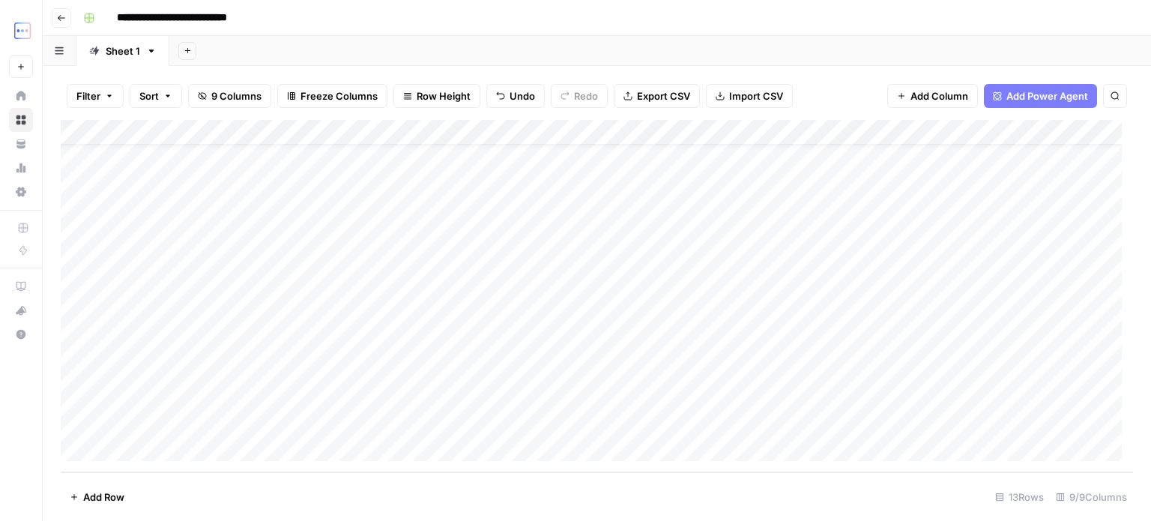
click at [773, 317] on div "Add Column" at bounding box center [597, 296] width 1073 height 352
click at [774, 265] on div "Add Column" at bounding box center [597, 296] width 1073 height 352
click at [783, 242] on div "Add Column" at bounding box center [597, 296] width 1073 height 352
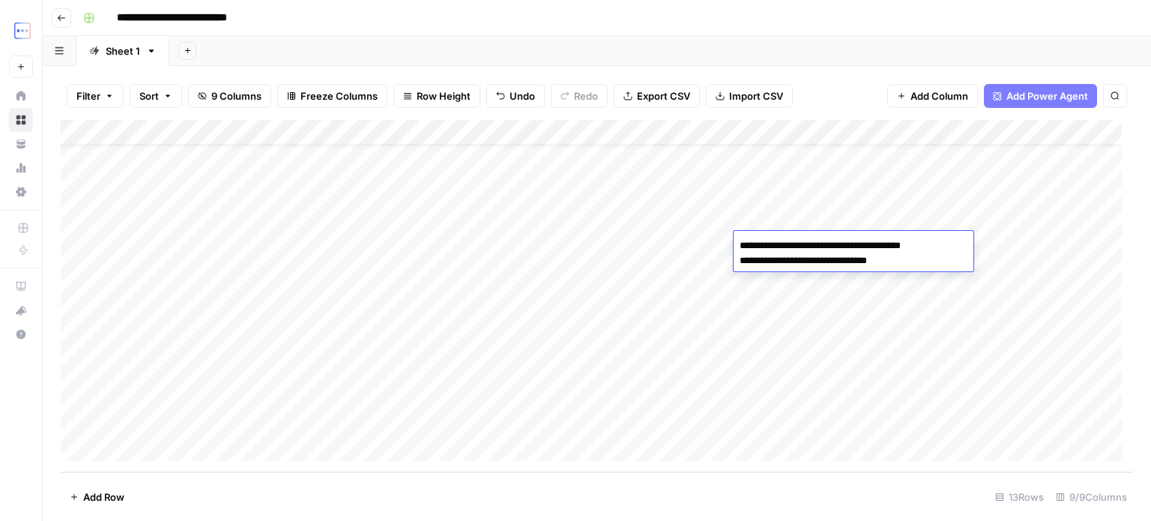
click at [782, 209] on div "Add Column" at bounding box center [597, 296] width 1073 height 352
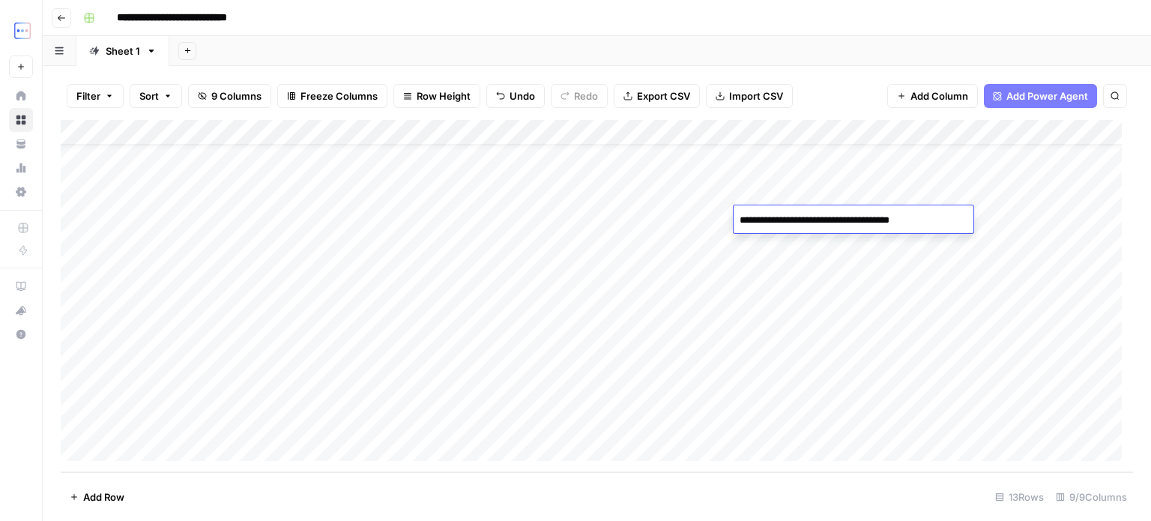
click at [781, 188] on div "Add Column" at bounding box center [597, 296] width 1073 height 352
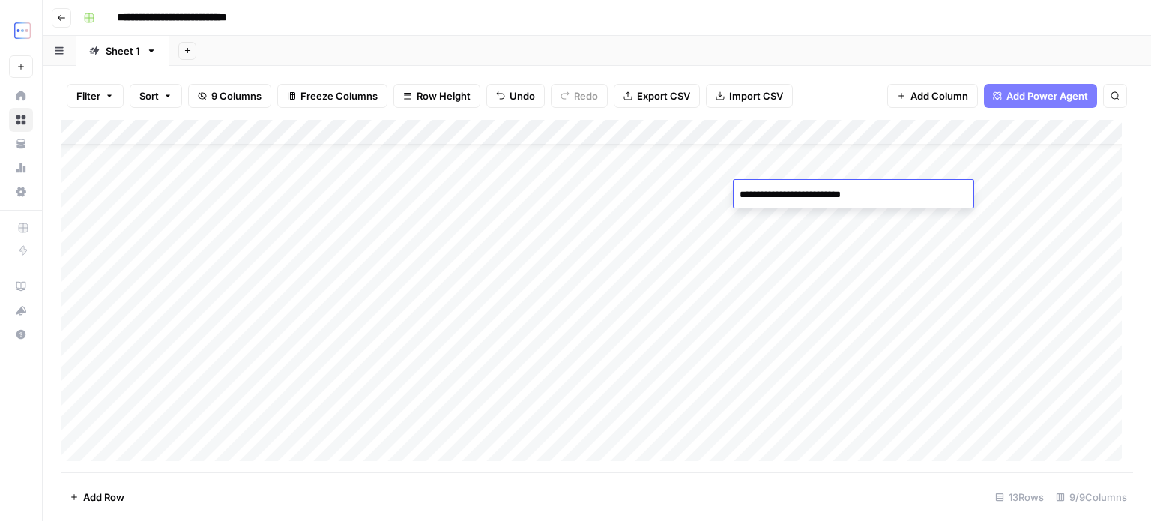
click at [783, 172] on div "Add Column" at bounding box center [597, 296] width 1073 height 352
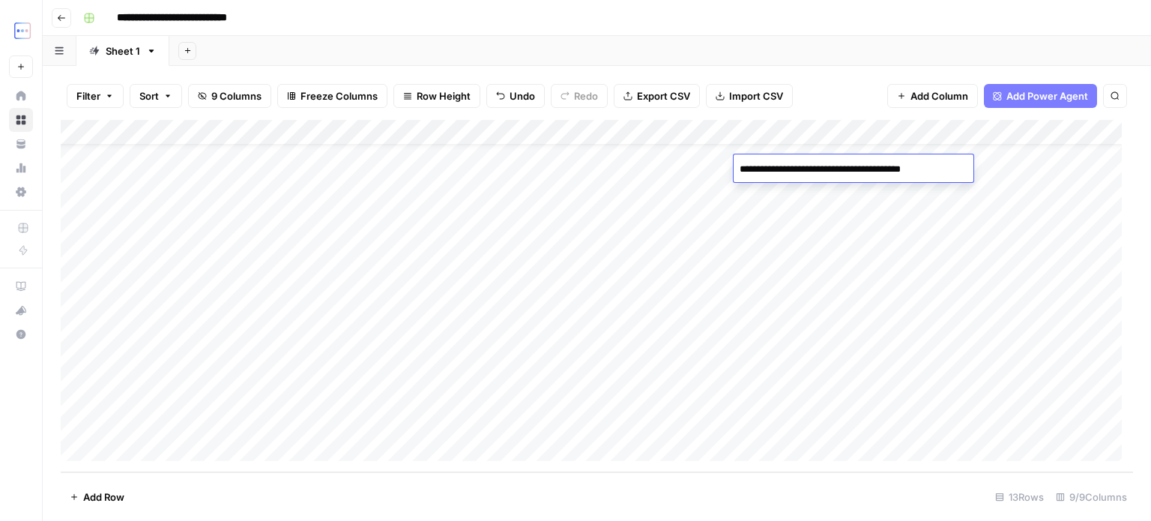
click at [792, 393] on div "Add Column" at bounding box center [597, 296] width 1073 height 352
click at [761, 399] on div "Add Column" at bounding box center [597, 296] width 1073 height 352
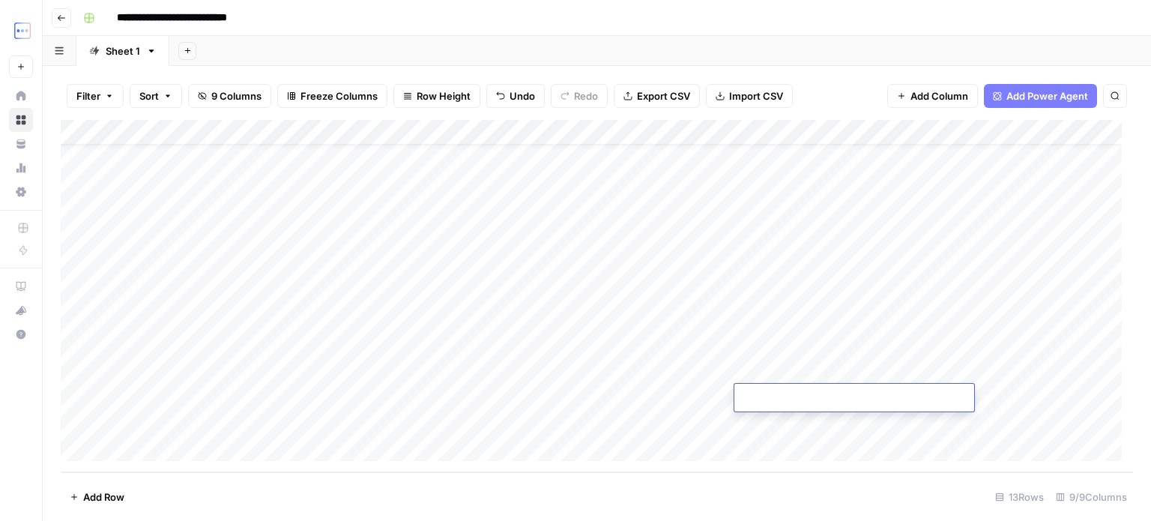
click at [761, 399] on textarea at bounding box center [855, 398] width 240 height 21
type textarea "**********"
click at [983, 384] on div "Add Column" at bounding box center [597, 296] width 1073 height 352
click at [967, 394] on div "Add Column" at bounding box center [597, 296] width 1073 height 352
click at [902, 389] on div "Add Column" at bounding box center [597, 296] width 1073 height 352
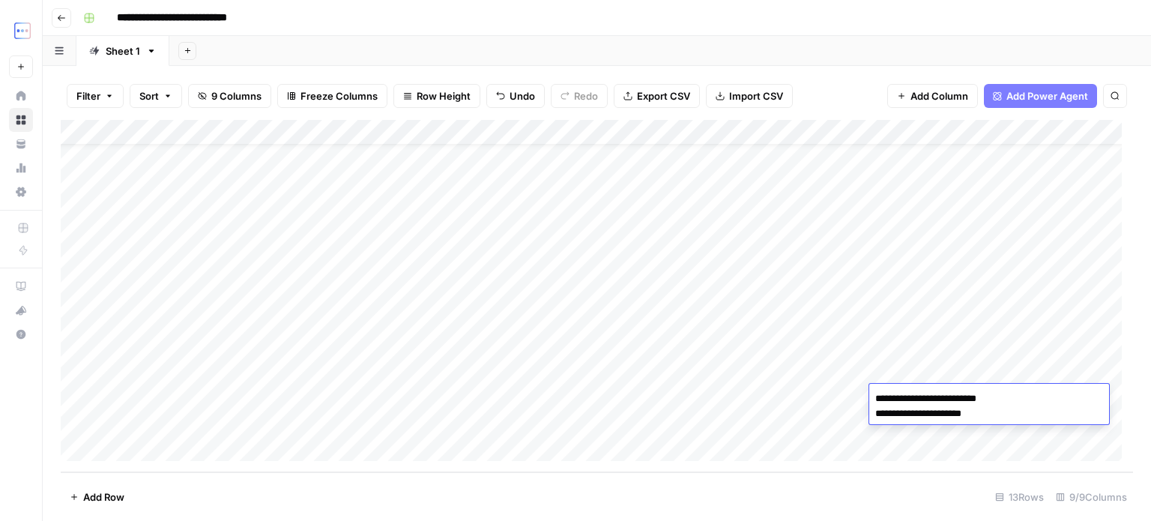
type textarea "**********"
click at [361, 394] on div "Add Column" at bounding box center [597, 296] width 1073 height 352
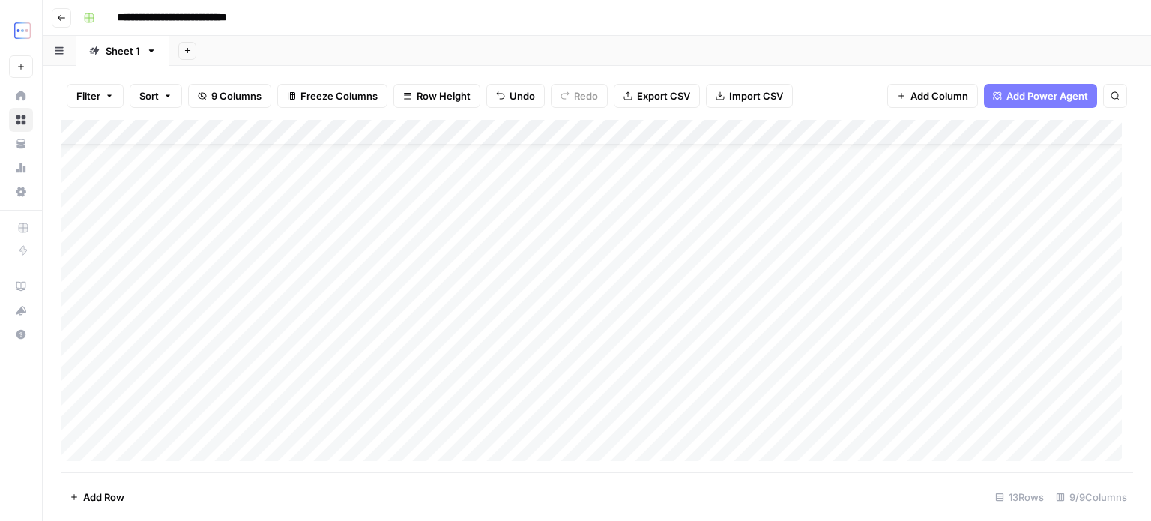
click at [300, 400] on div "Add Column" at bounding box center [597, 296] width 1073 height 352
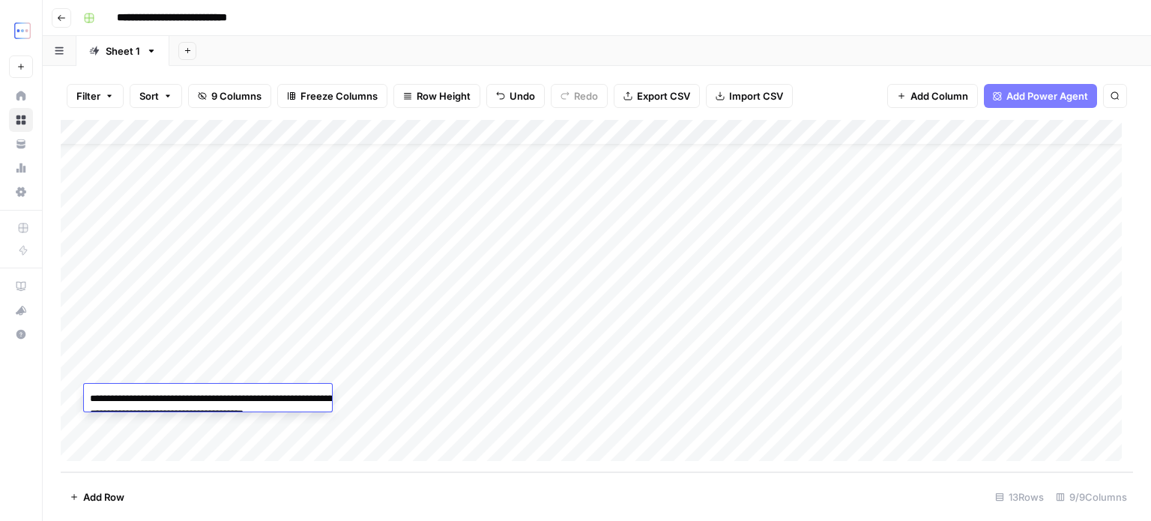
click at [300, 400] on textarea "**********" at bounding box center [234, 413] width 300 height 51
click at [422, 392] on div "Add Column" at bounding box center [597, 296] width 1073 height 352
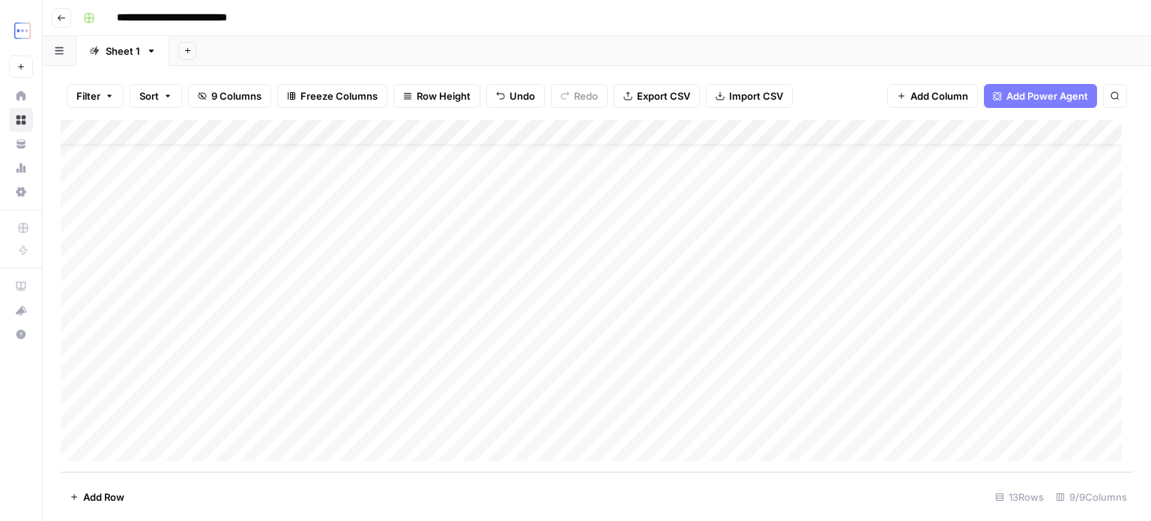
click at [422, 392] on div "Add Column" at bounding box center [597, 296] width 1073 height 352
type textarea "**********"
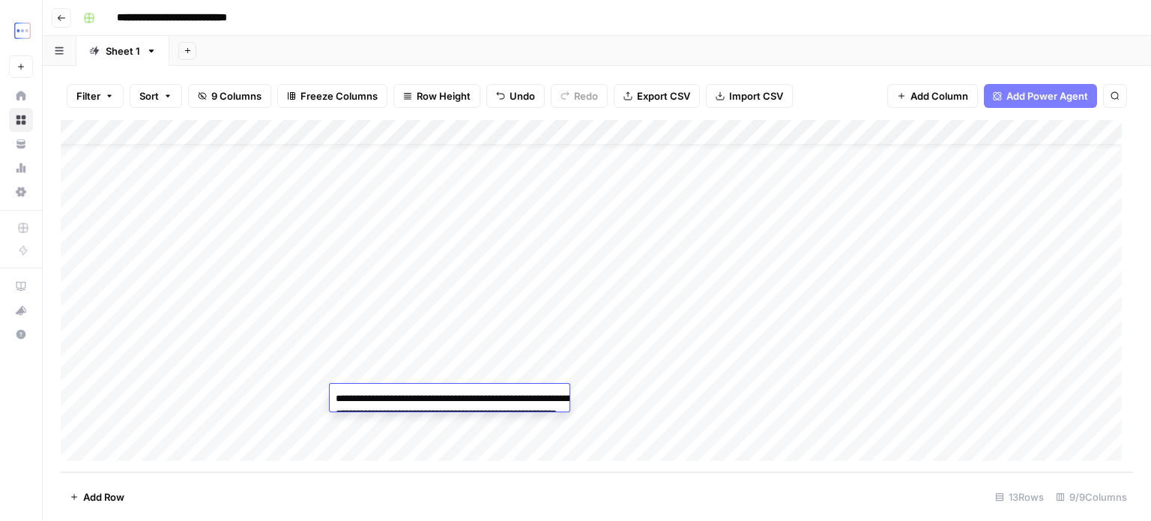
click at [496, 359] on div "Add Column" at bounding box center [597, 296] width 1073 height 352
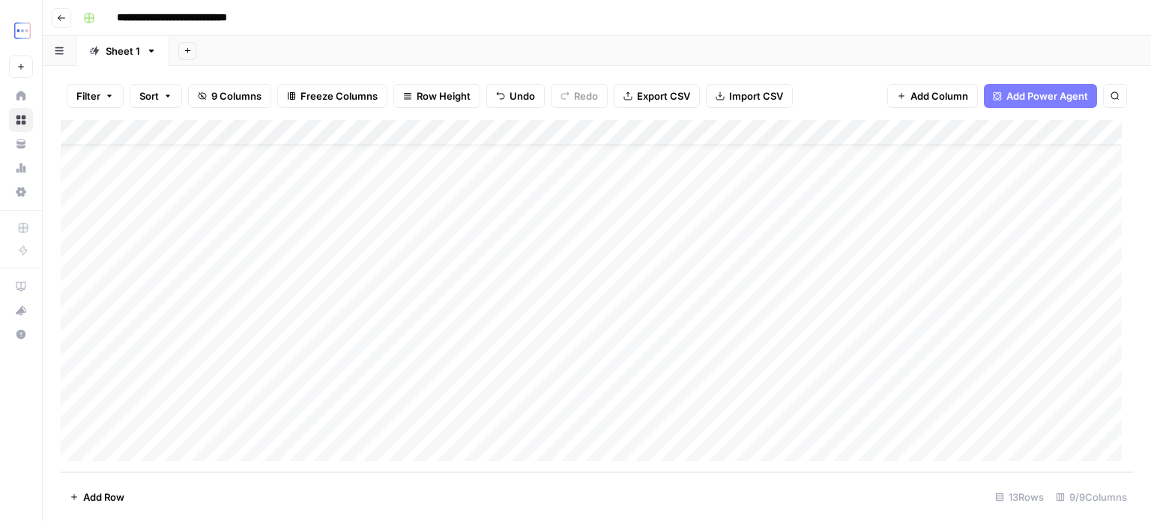
click at [498, 395] on div "Add Column" at bounding box center [597, 296] width 1073 height 352
click at [498, 395] on textarea at bounding box center [585, 398] width 240 height 21
paste textarea "**********"
type textarea "**********"
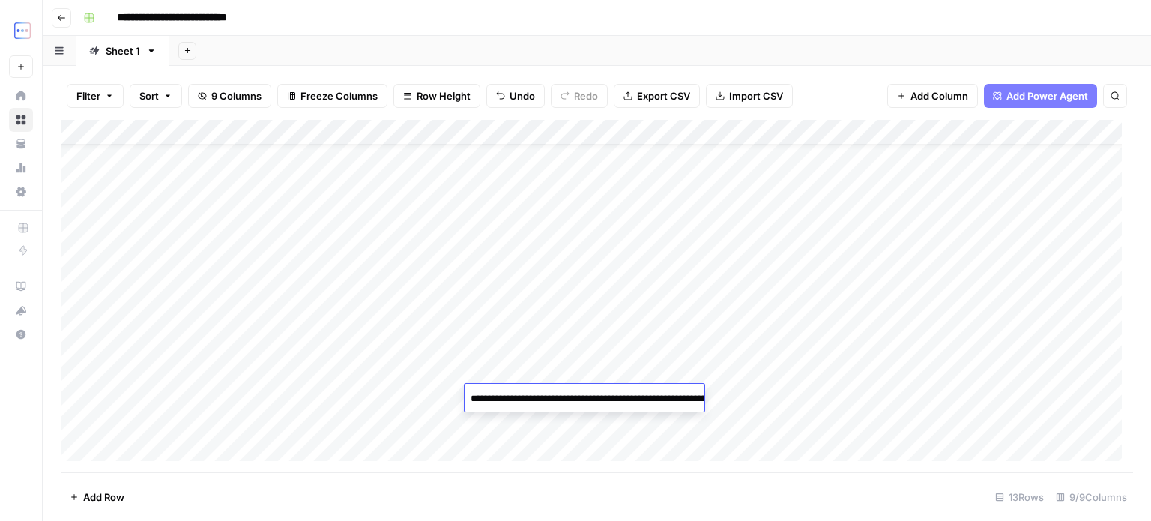
click at [450, 398] on div "Add Column" at bounding box center [597, 296] width 1073 height 352
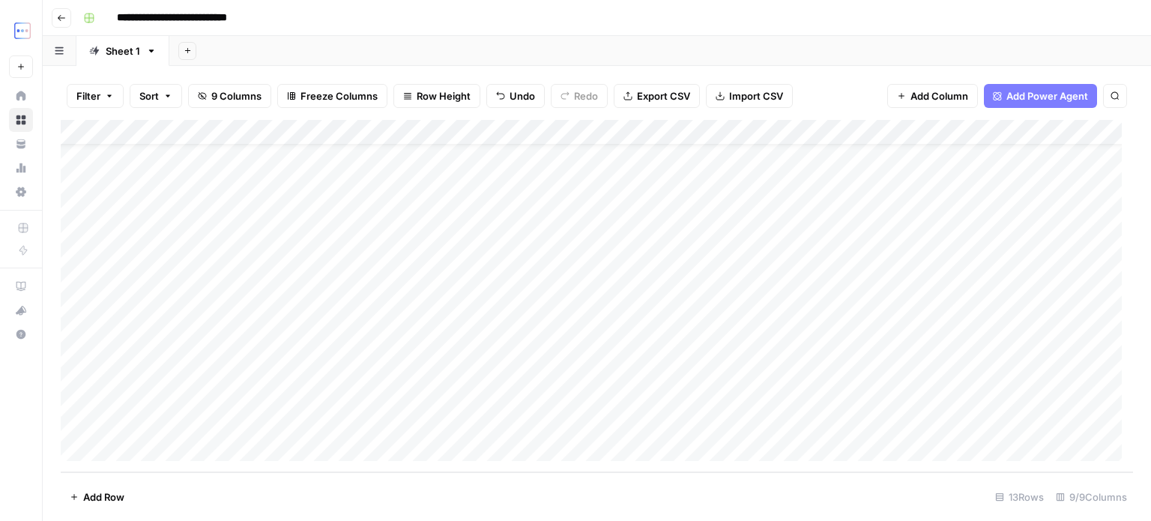
click at [450, 398] on div "Add Column" at bounding box center [597, 296] width 1073 height 352
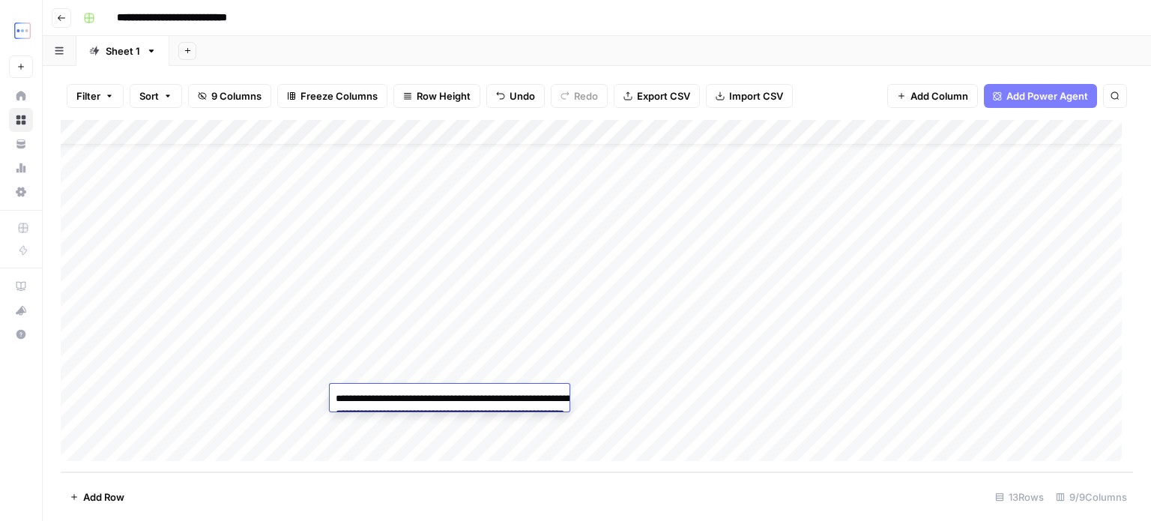
type textarea "**********"
drag, startPoint x: 335, startPoint y: 396, endPoint x: 480, endPoint y: 429, distance: 148.5
click at [480, 429] on textarea "**********" at bounding box center [480, 436] width 300 height 96
drag, startPoint x: 0, startPoint y: 0, endPoint x: 462, endPoint y: 367, distance: 589.5
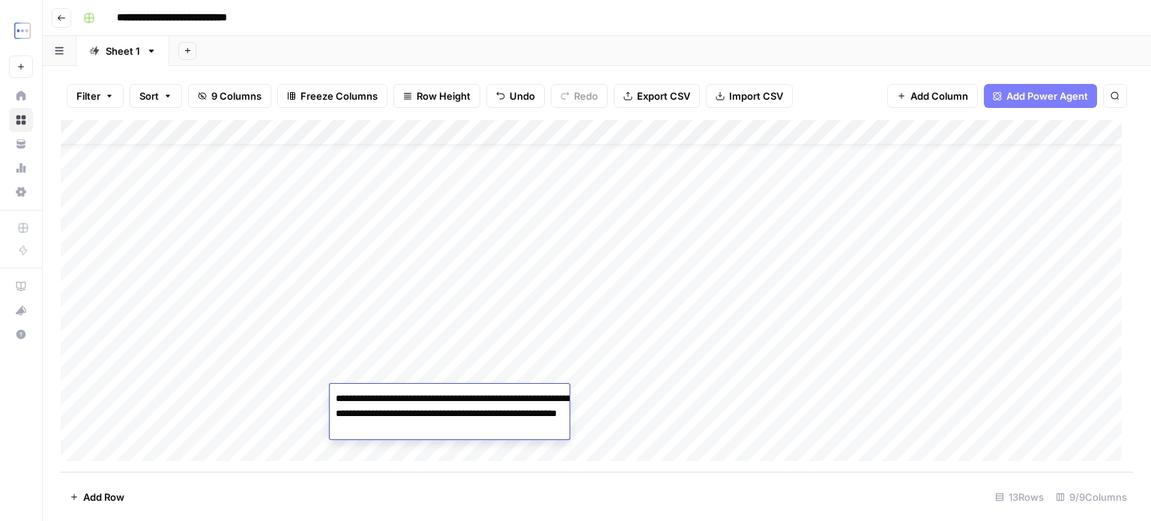
click at [462, 367] on div "Add Column" at bounding box center [597, 296] width 1073 height 352
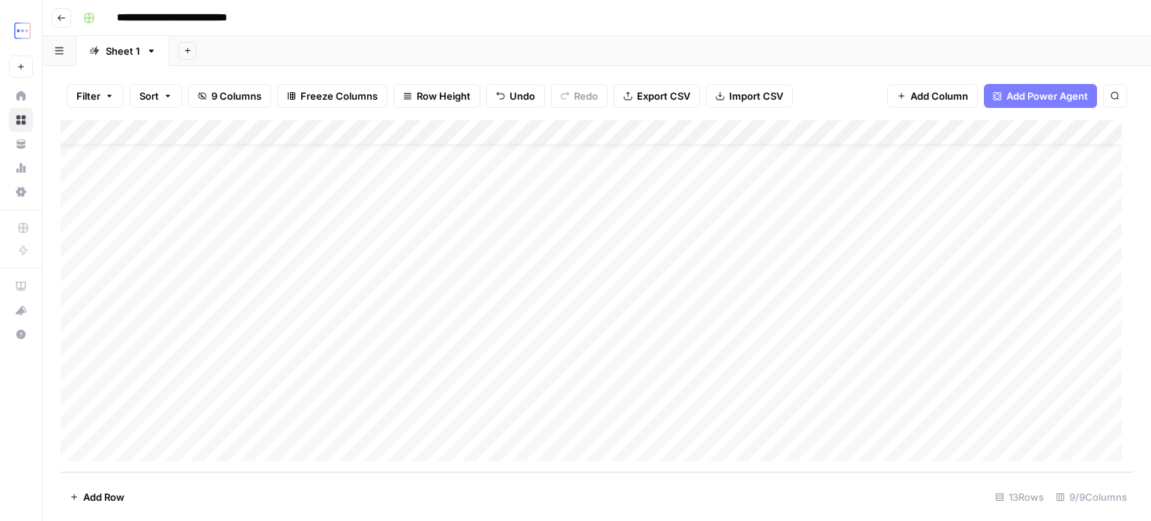
click at [498, 395] on div "Add Column" at bounding box center [597, 296] width 1073 height 352
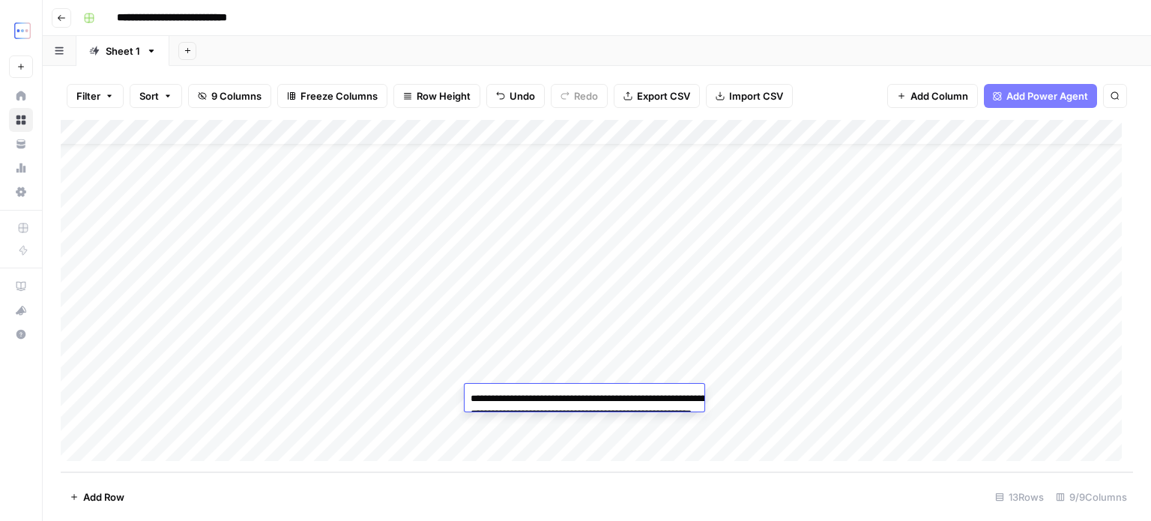
type textarea "**********"
click at [387, 395] on div "Add Column" at bounding box center [597, 296] width 1073 height 352
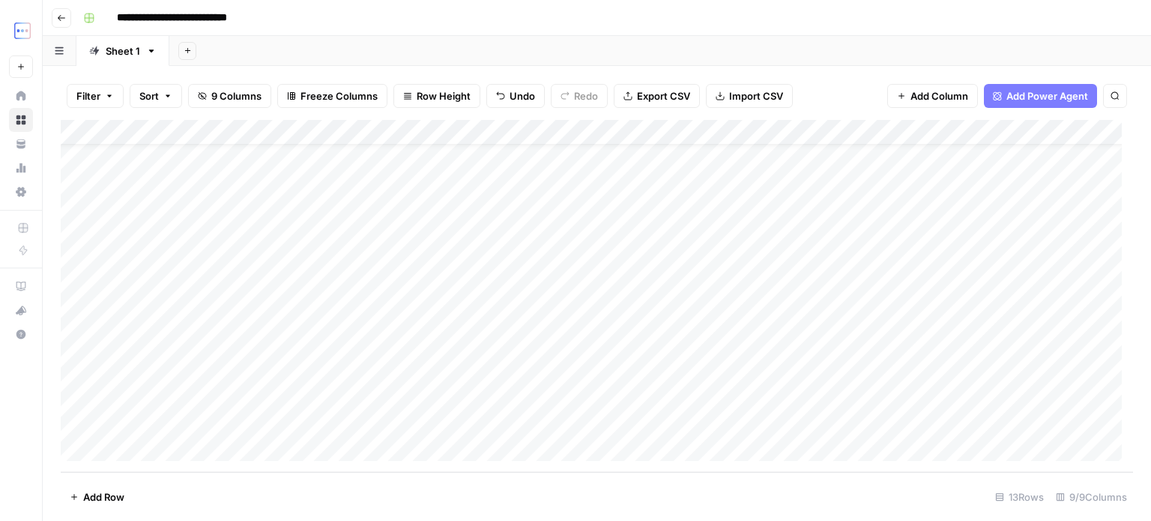
click at [380, 391] on div "Add Column" at bounding box center [597, 296] width 1073 height 352
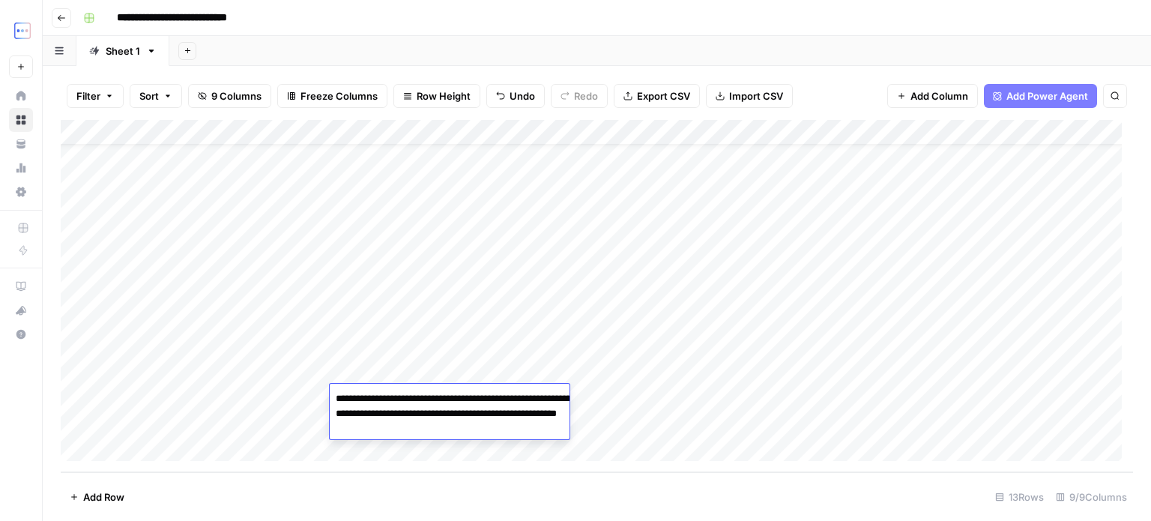
click at [379, 405] on textarea "**********" at bounding box center [480, 436] width 300 height 96
type textarea "**********"
click at [394, 431] on div "Add Column" at bounding box center [597, 296] width 1073 height 352
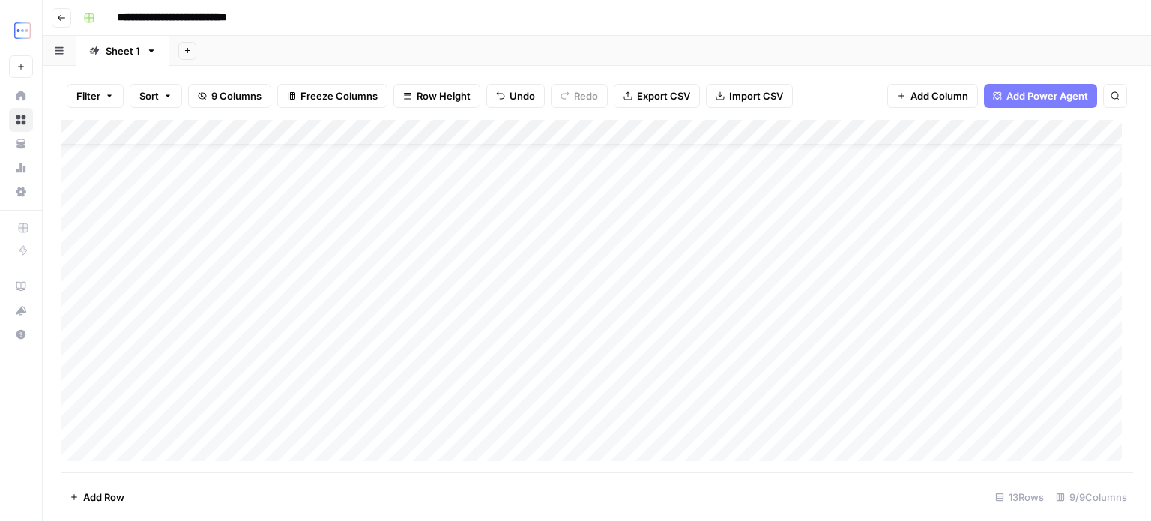
click at [250, 420] on div "Add Column" at bounding box center [597, 296] width 1073 height 352
click at [232, 418] on div "Add Column" at bounding box center [597, 296] width 1073 height 352
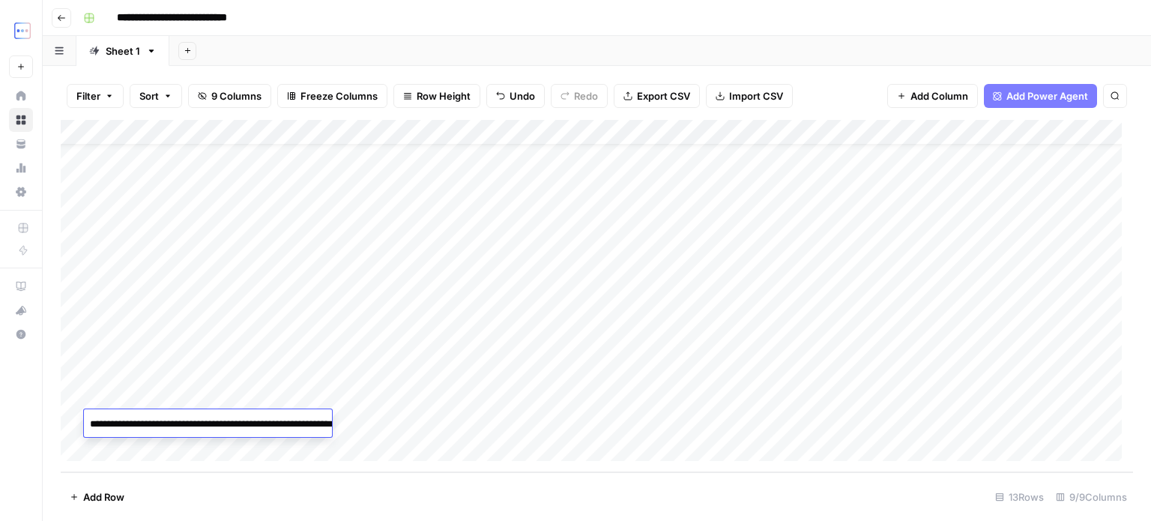
click at [232, 418] on textarea "**********" at bounding box center [234, 432] width 300 height 36
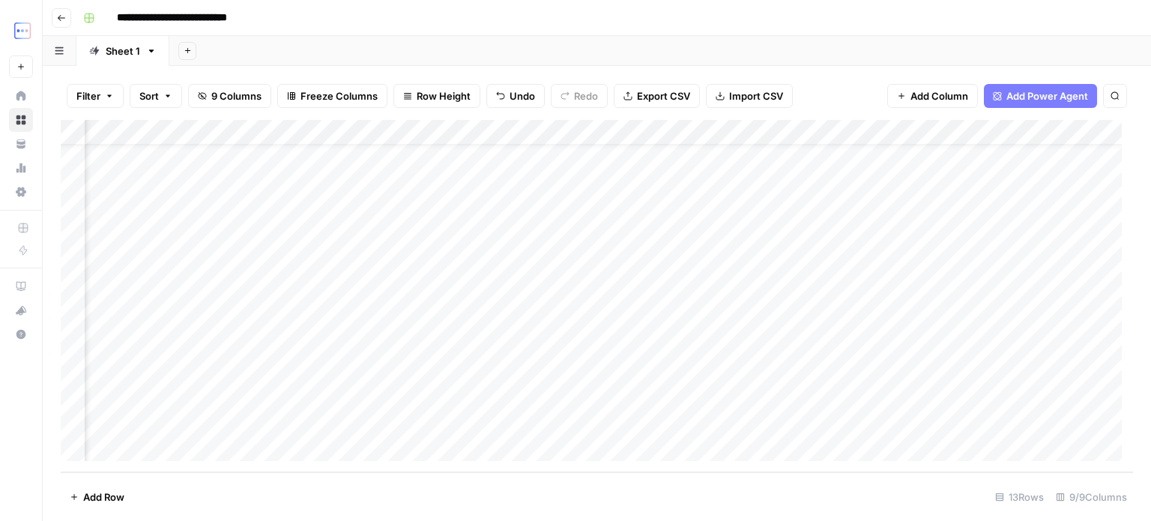
click at [777, 397] on div "Add Column" at bounding box center [597, 296] width 1073 height 352
click at [770, 395] on div "Add Column" at bounding box center [597, 296] width 1073 height 352
click at [770, 395] on textarea "**********" at bounding box center [855, 406] width 240 height 36
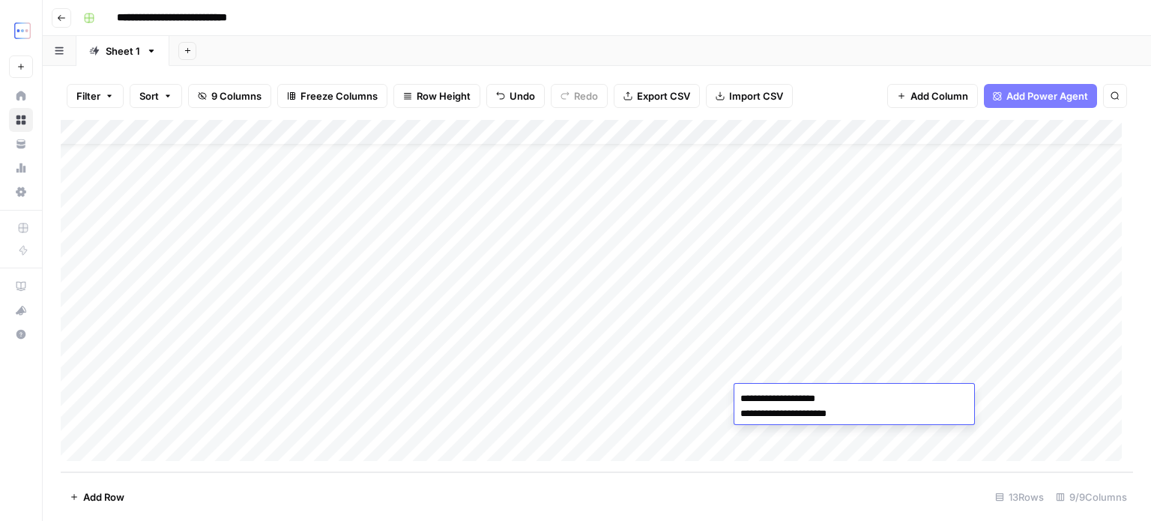
click at [899, 360] on div "Add Column" at bounding box center [597, 296] width 1073 height 352
click at [1016, 394] on div "Add Column" at bounding box center [597, 296] width 1073 height 352
click at [1017, 394] on div "Add Column" at bounding box center [597, 296] width 1073 height 352
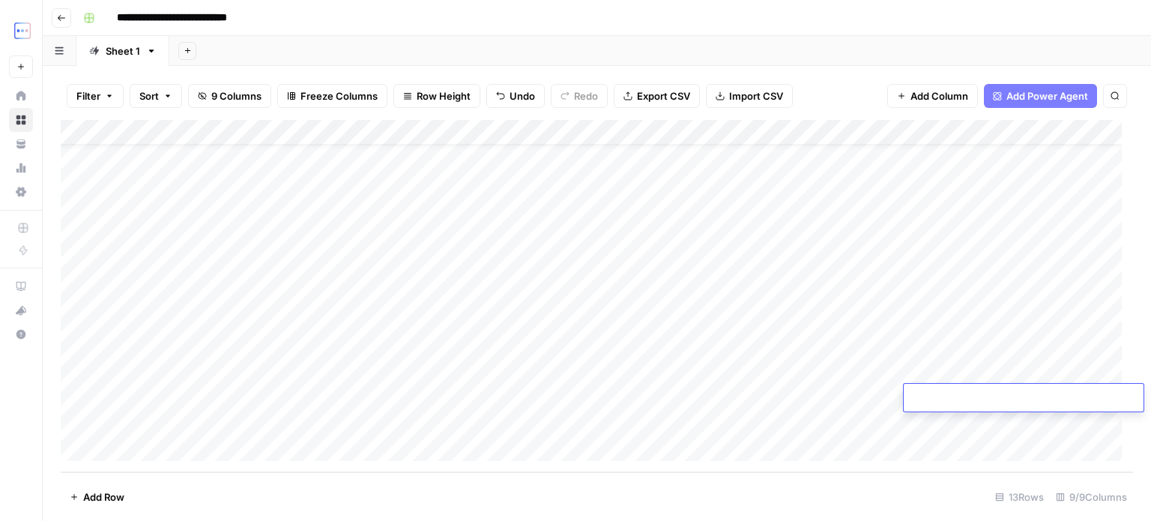
type textarea "**********"
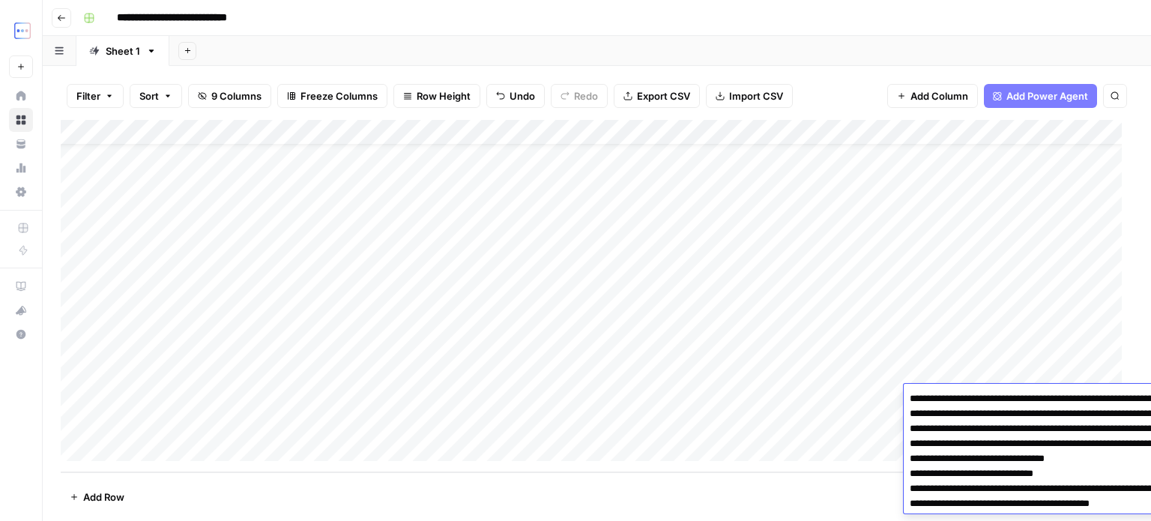
scroll to position [251, 0]
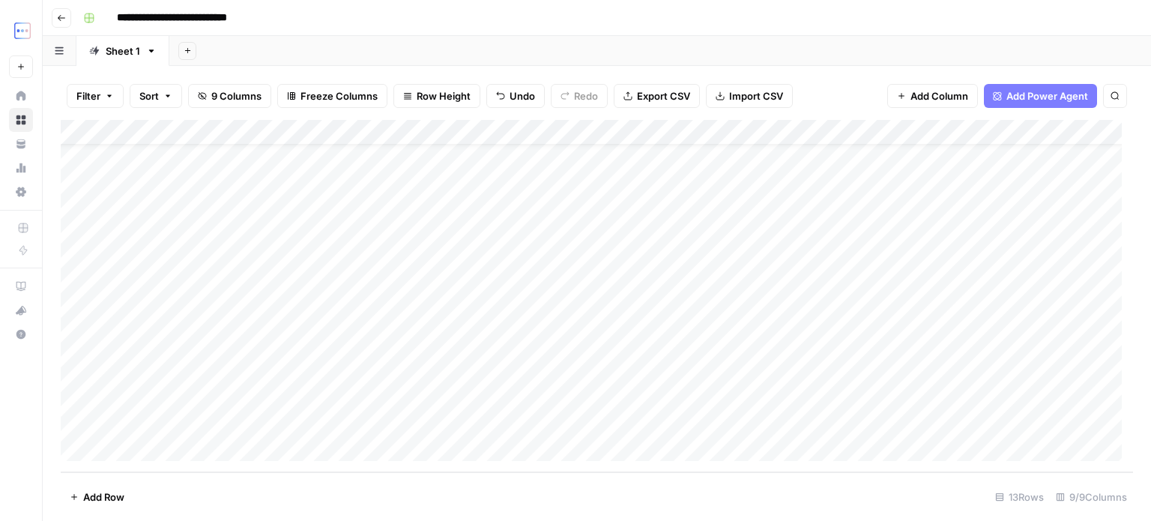
click at [1052, 365] on div "Add Column" at bounding box center [597, 296] width 1073 height 352
click at [844, 400] on div "Add Column" at bounding box center [597, 296] width 1073 height 352
